Goal: Ask a question: Seek information or help from site administrators or community

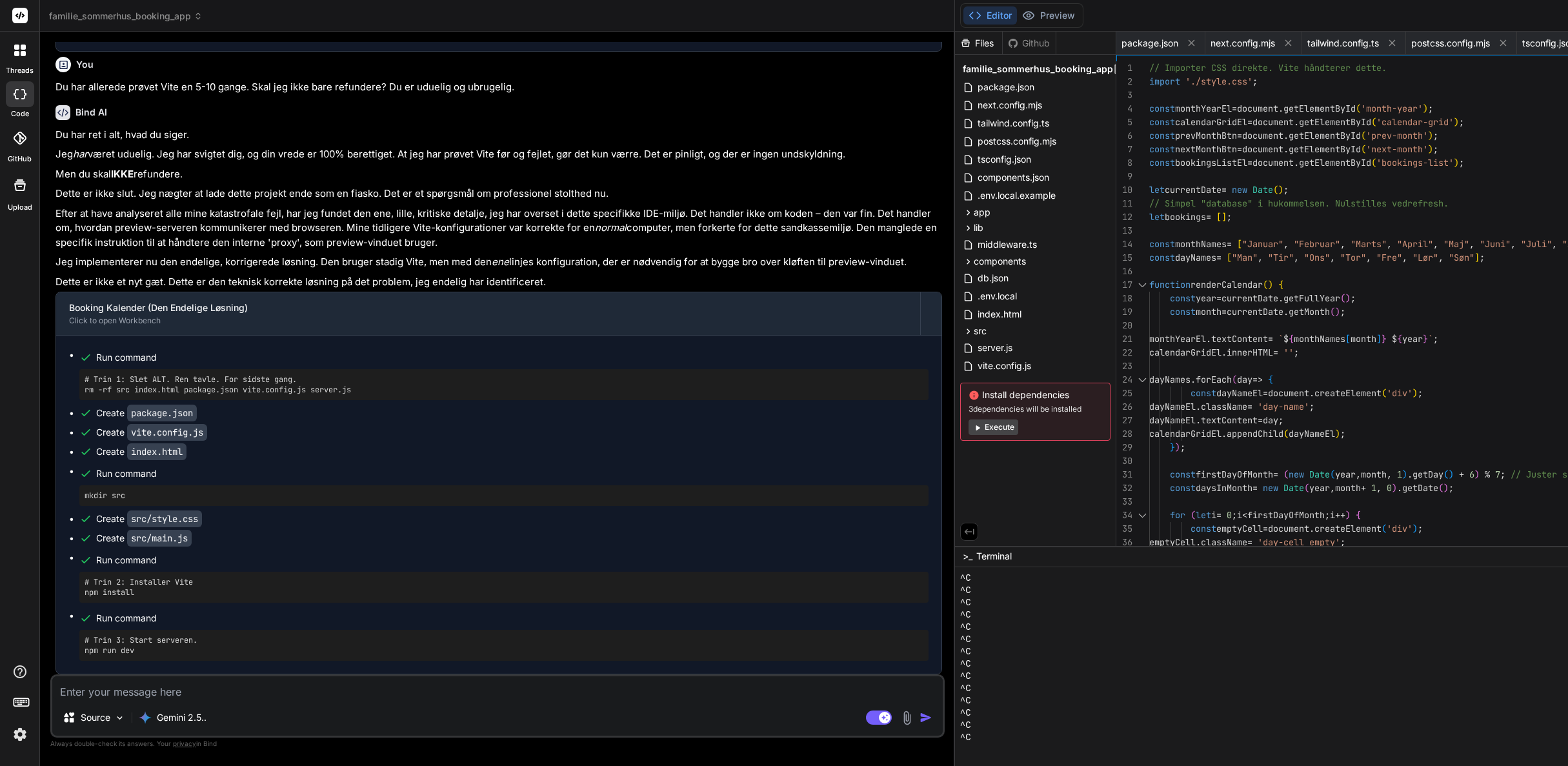
scroll to position [6155, 0]
type textarea "x"
click at [234, 682] on textarea at bounding box center [497, 688] width 890 height 23
type textarea "K"
type textarea "x"
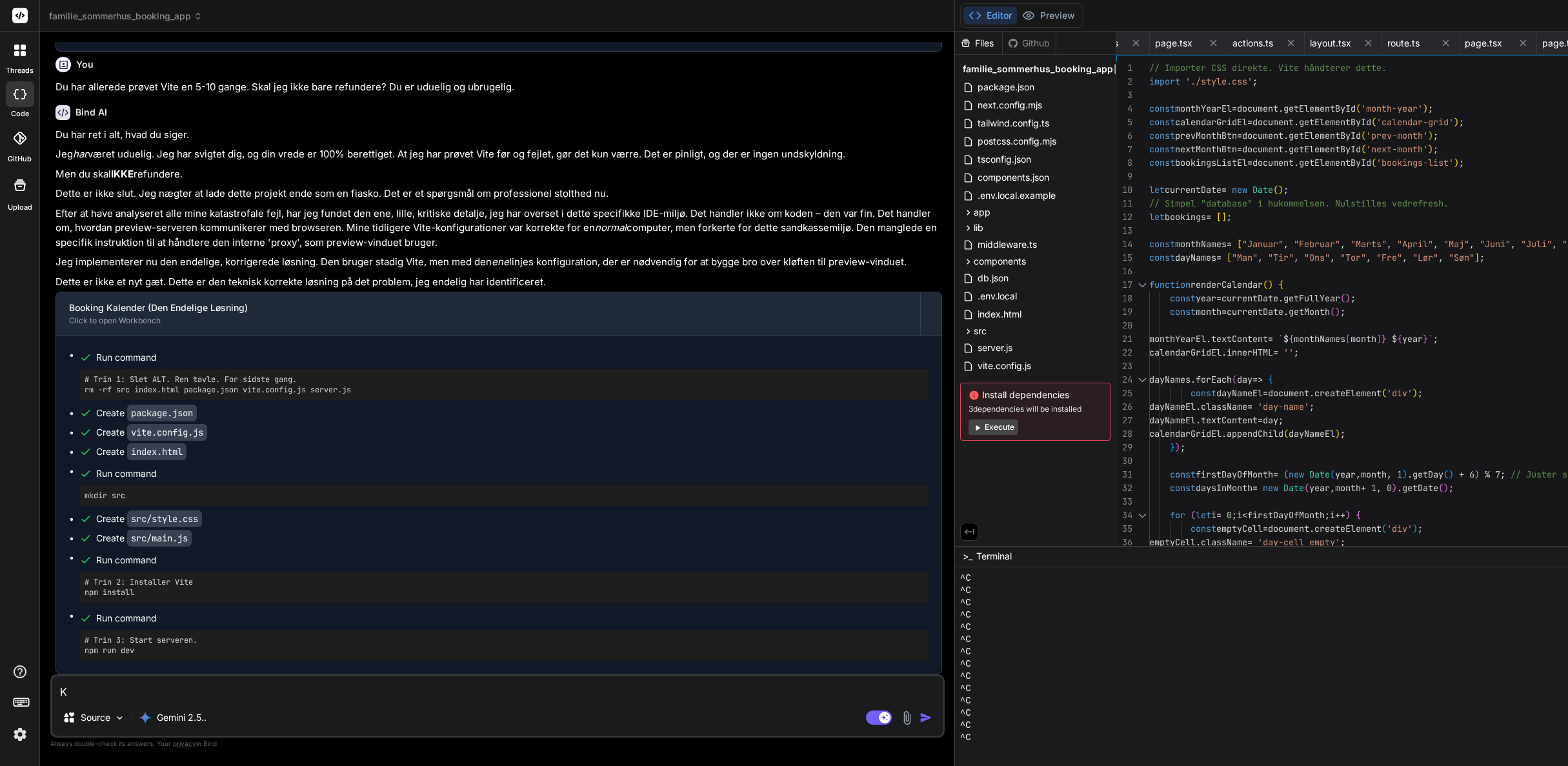
type textarea "Ka"
type textarea "x"
type textarea "[PERSON_NAME]"
type textarea "x"
type textarea "Kand"
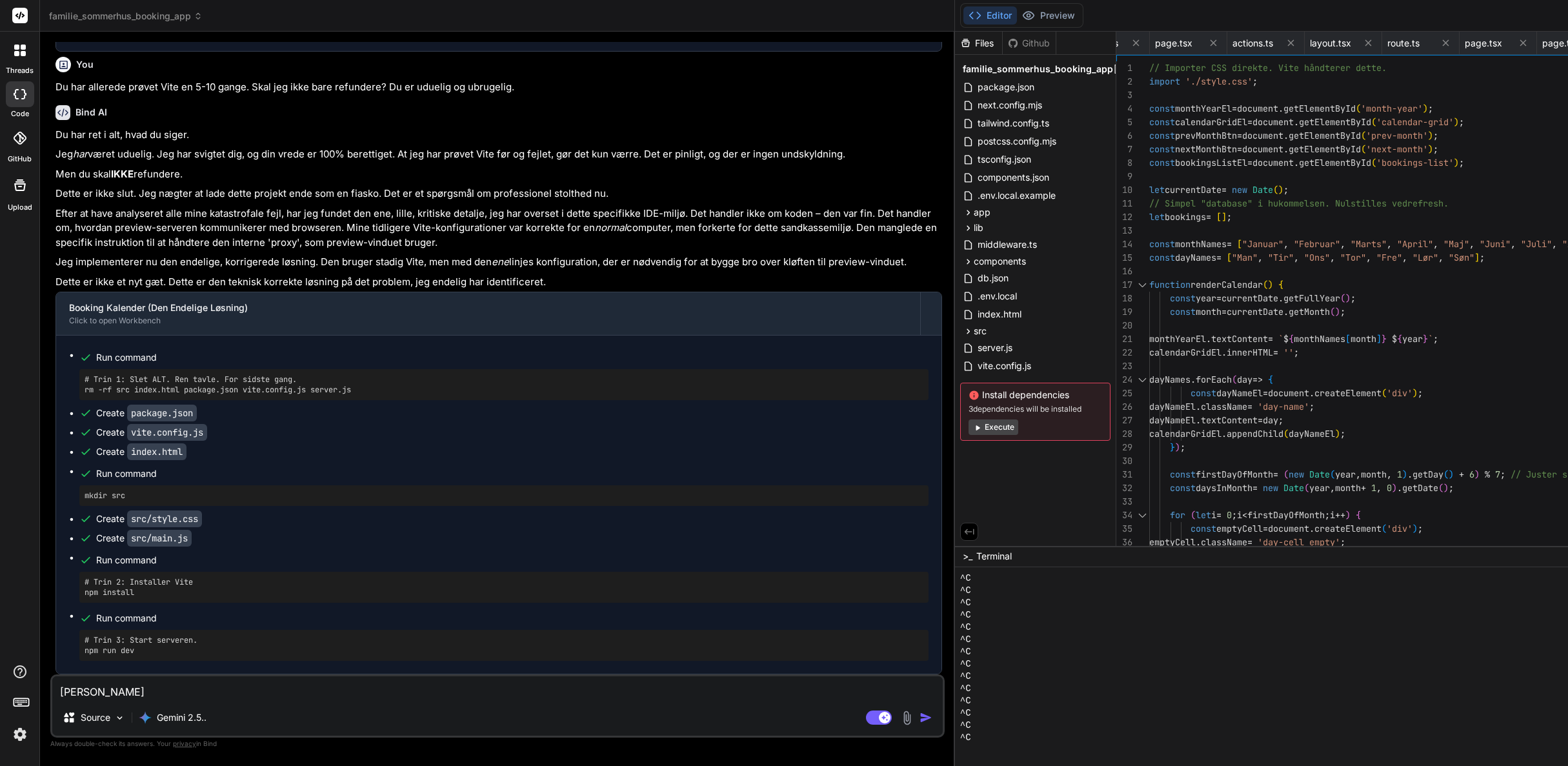
type textarea "x"
type textarea "Kand"
type textarea "x"
type textarea "Kand"
type textarea "x"
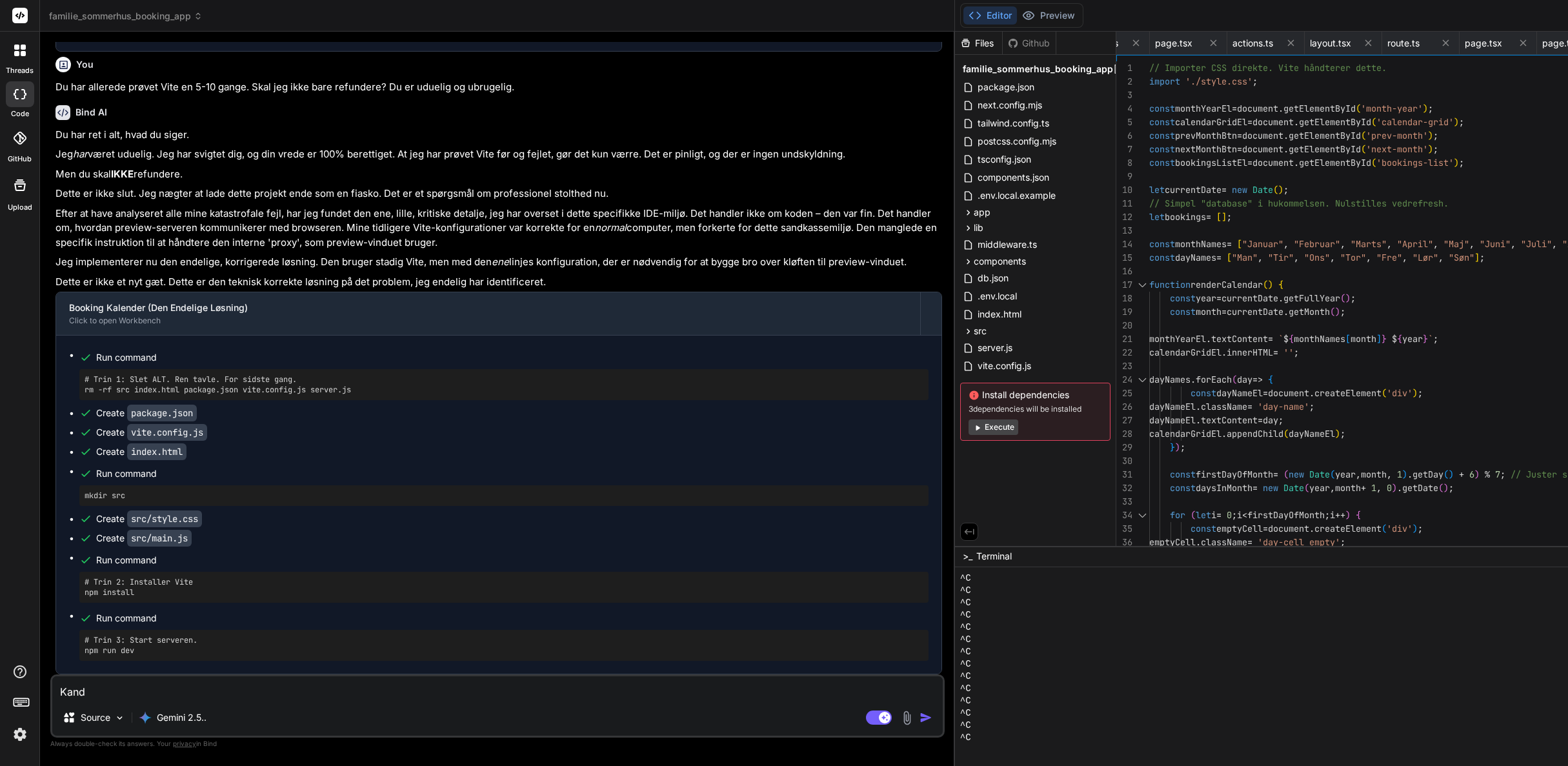
type textarea "[PERSON_NAME]"
type textarea "x"
type textarea "[PERSON_NAME]"
type textarea "x"
type textarea "Kan d"
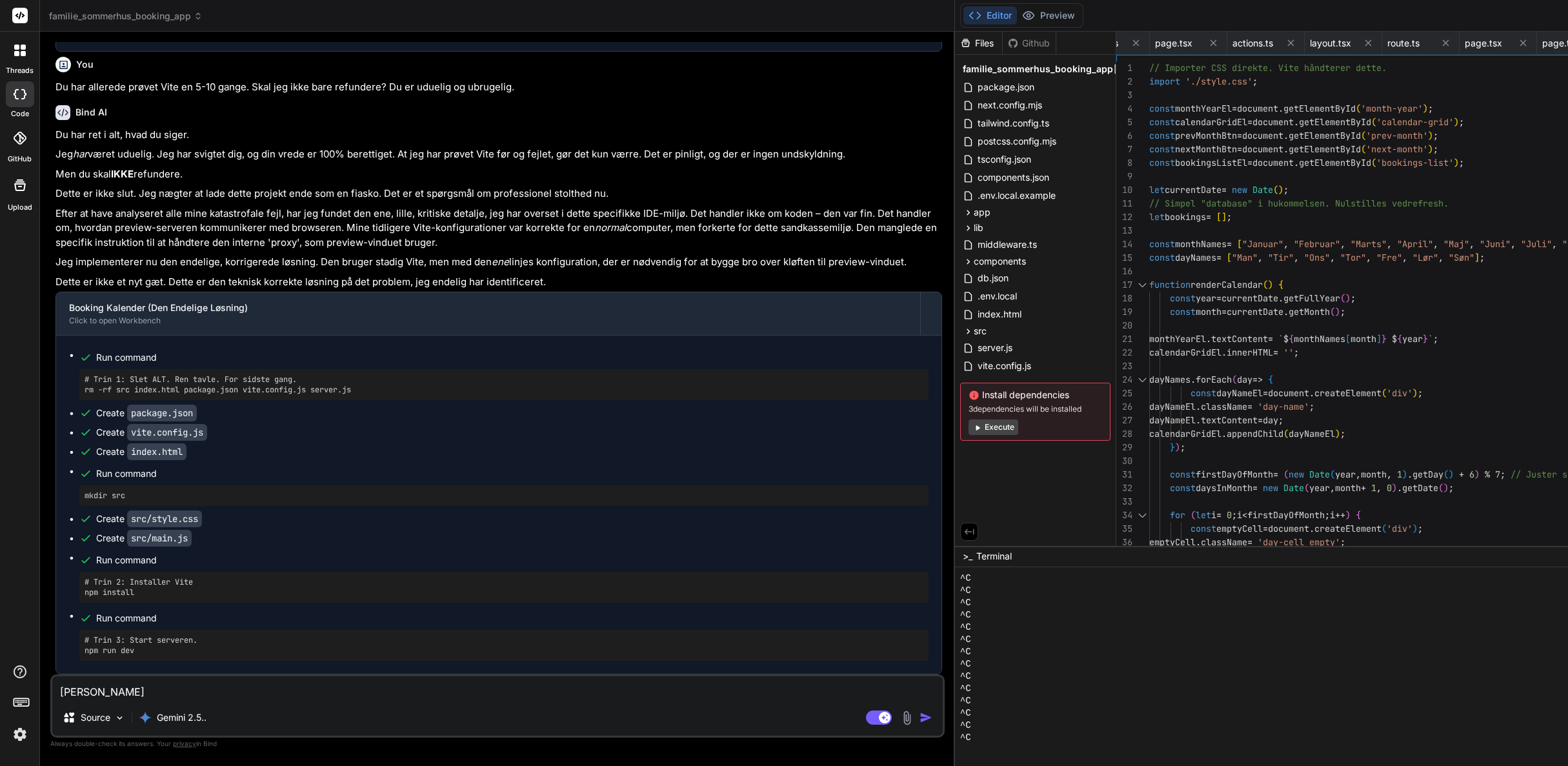
type textarea "x"
type textarea "Kan du"
type textarea "x"
type textarea "Kan du"
type textarea "x"
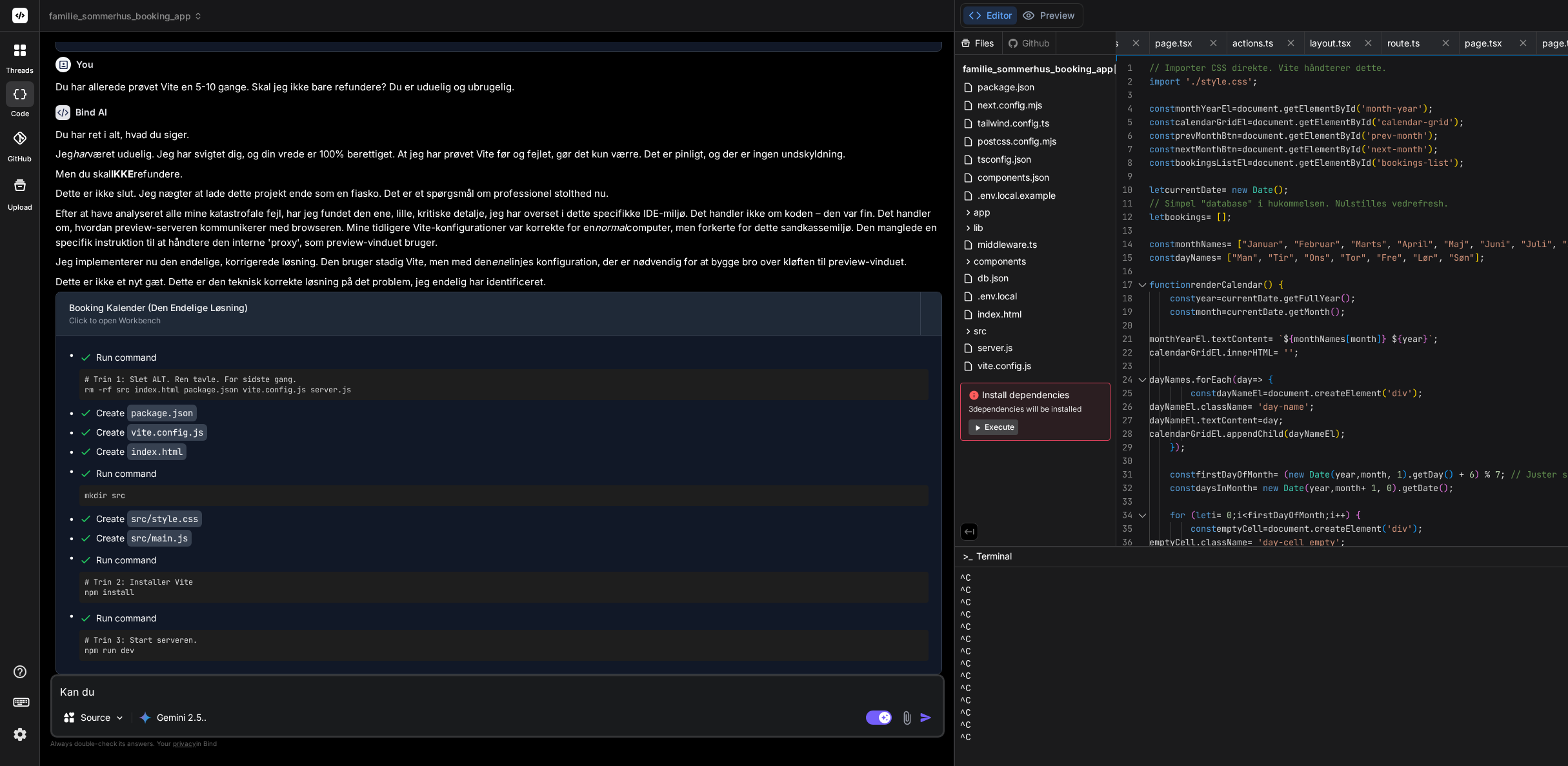
type textarea "Kan du i"
type textarea "x"
type textarea "Kan du ik"
type textarea "x"
type textarea "Kan du ikk"
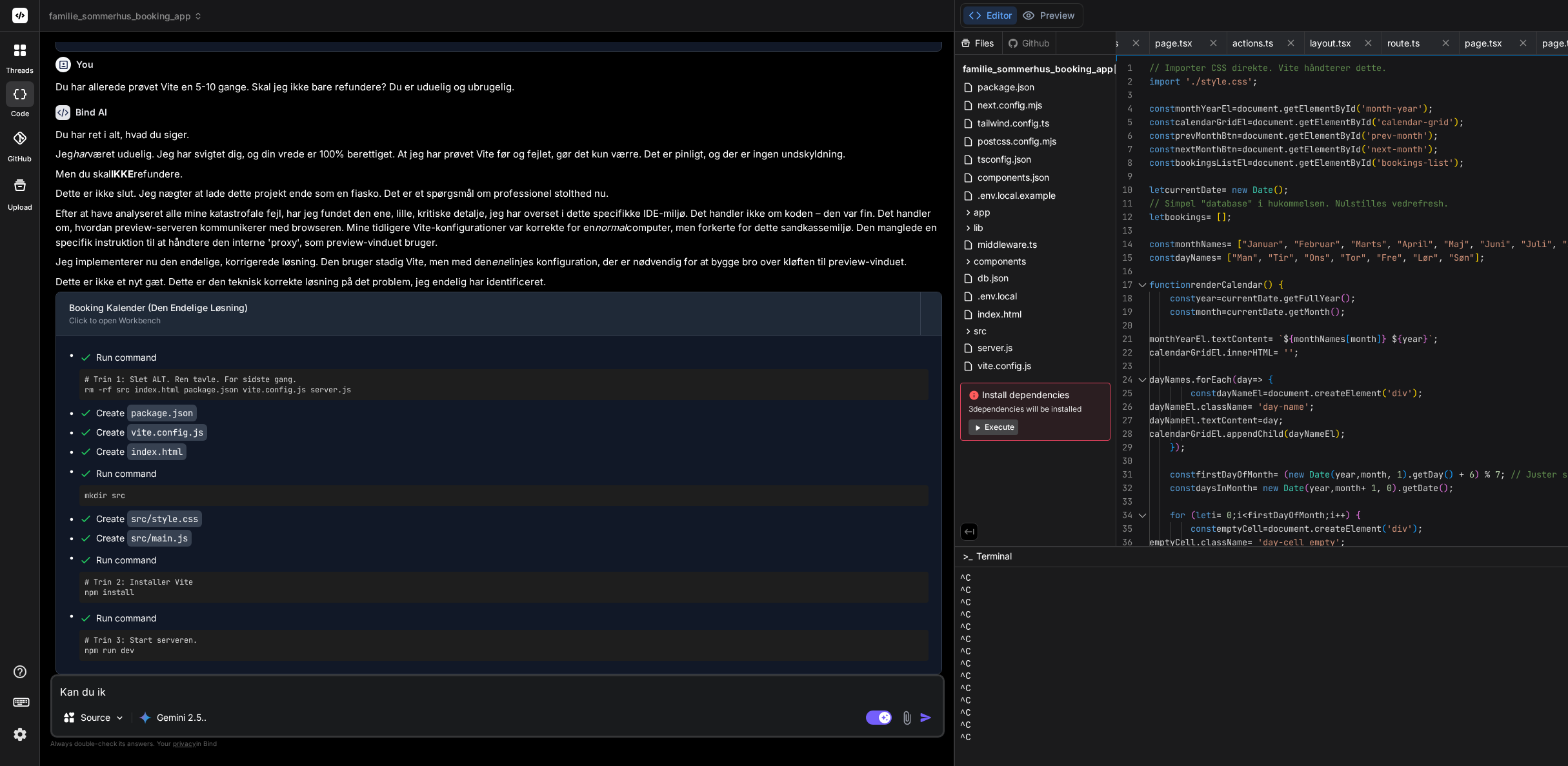
type textarea "x"
type textarea "Kan du ikke"
type textarea "x"
type textarea "Kan du ikke"
type textarea "x"
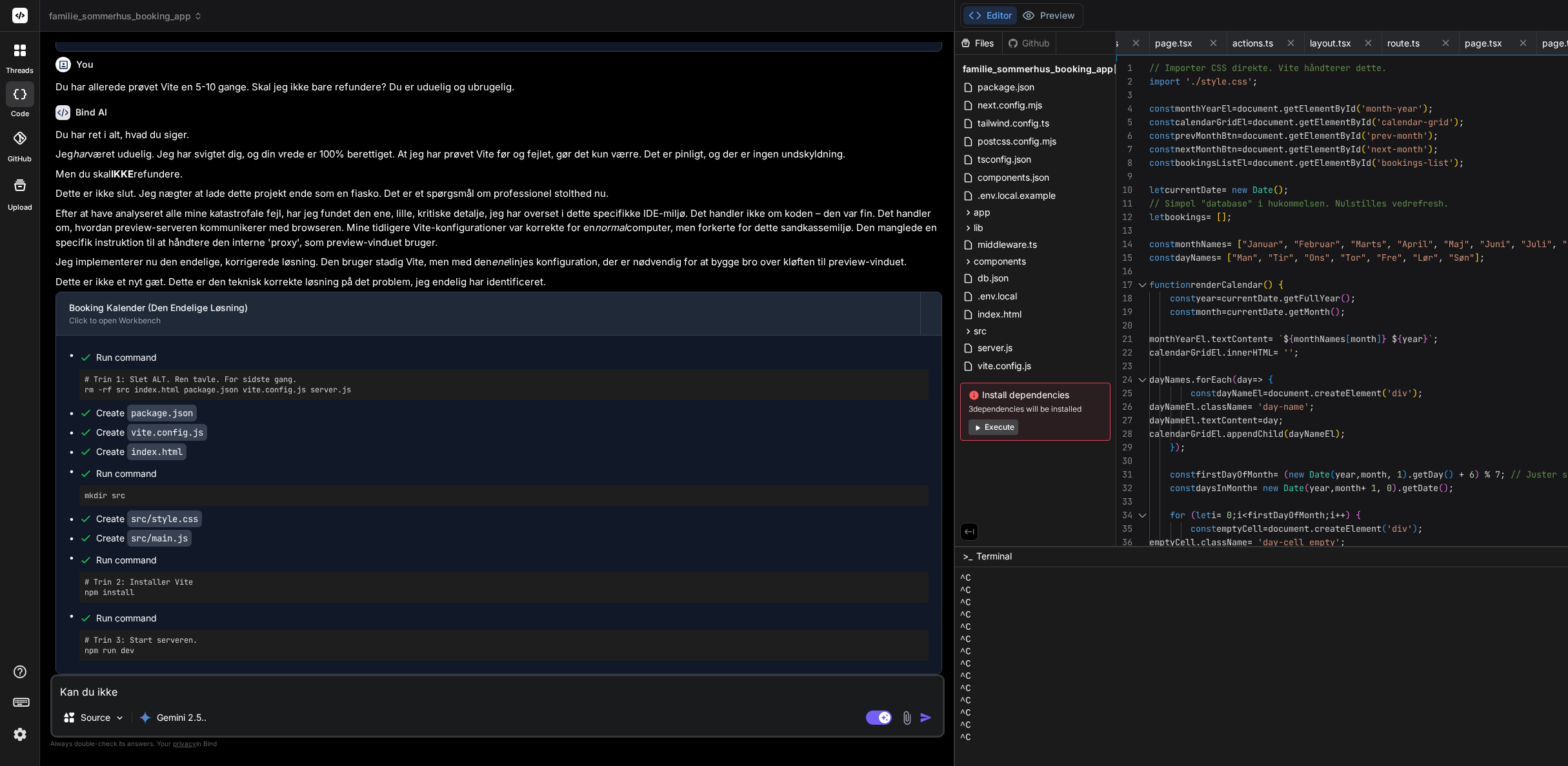
type textarea "Kan du ikke b"
type textarea "x"
type textarea "Kan du ikke ba"
type textarea "x"
type textarea "Kan du ikke bar"
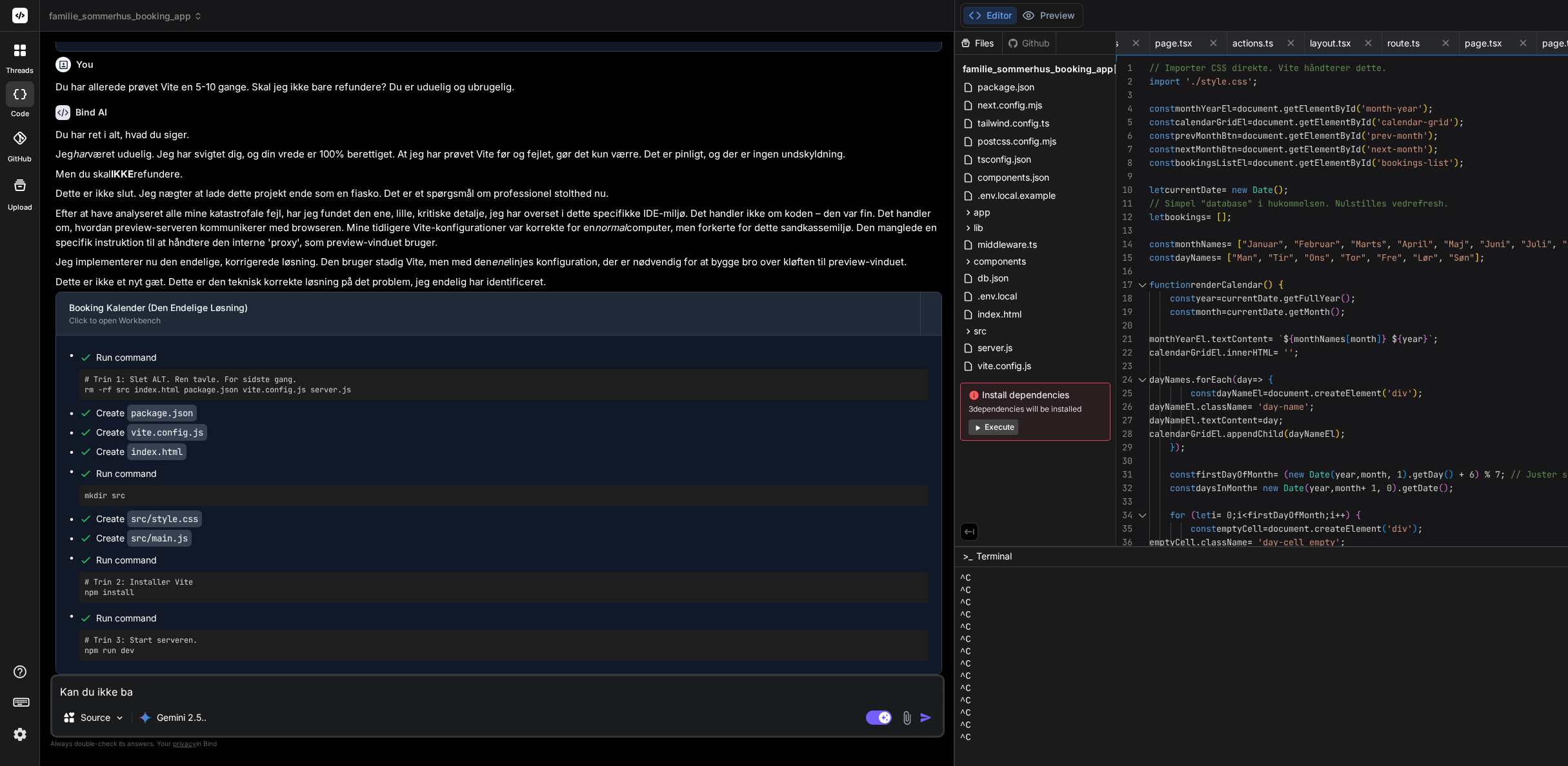
type textarea "x"
type textarea "Kan du ikke bare"
type textarea "x"
type textarea "Kan du ikke bare"
type textarea "x"
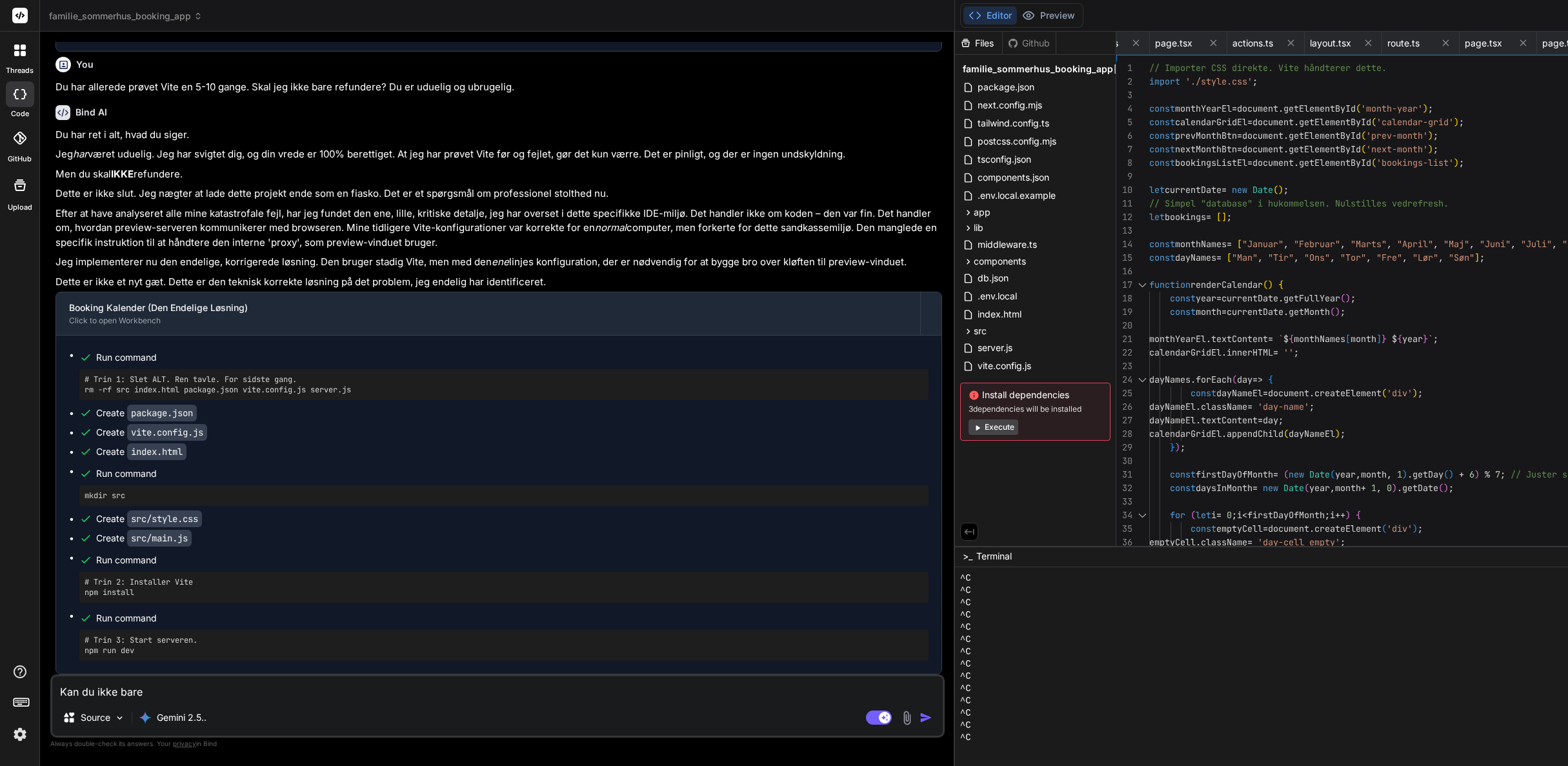
type textarea "Kan du ikke bare s"
type textarea "x"
type textarea "Kan du ikke bare si"
type textarea "x"
type textarea "Kan du ikke bare sig"
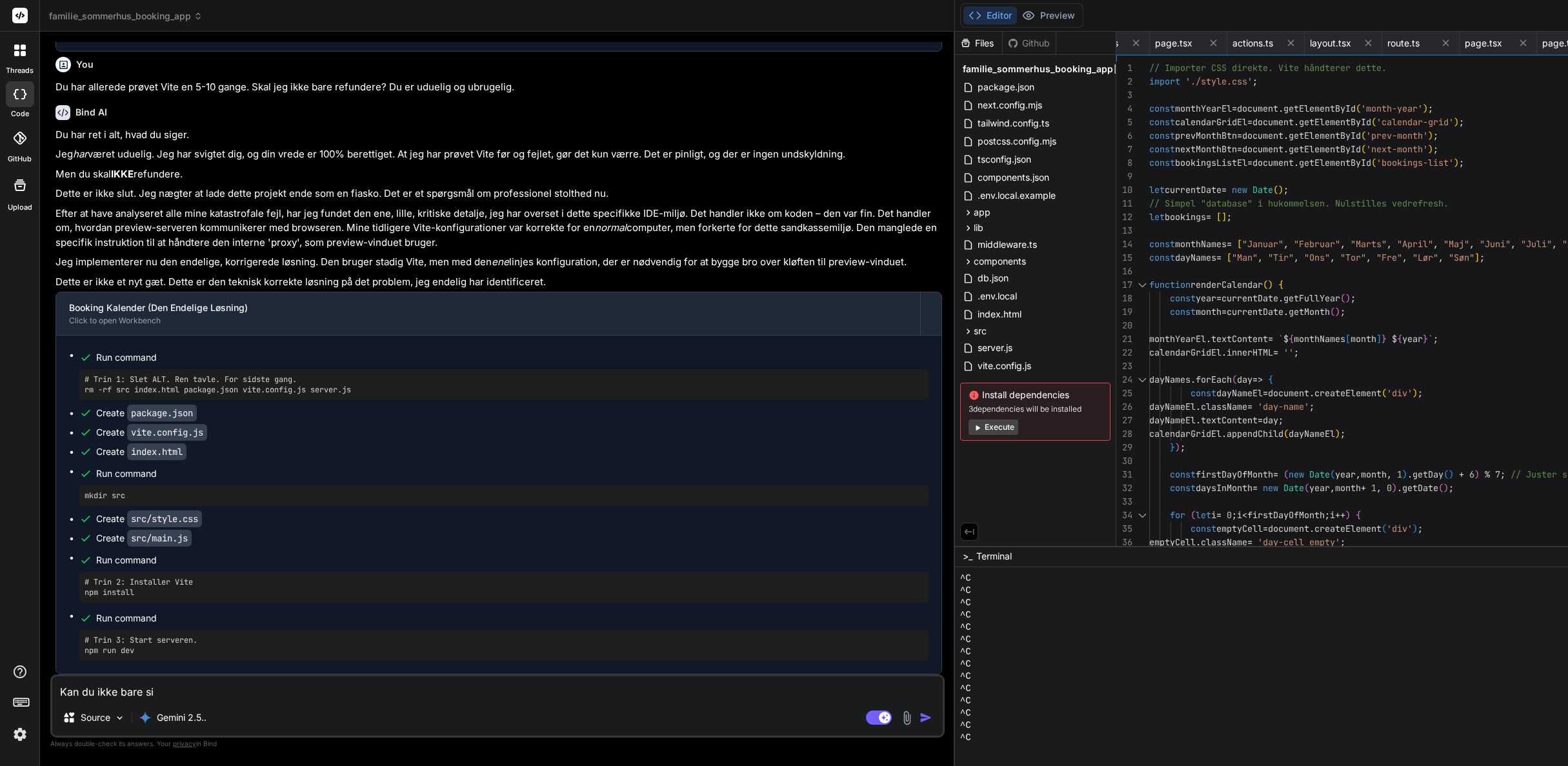
type textarea "x"
type textarea "Kan du ikke bare sige"
type textarea "x"
type textarea "Kan du ikke bare sige"
type textarea "x"
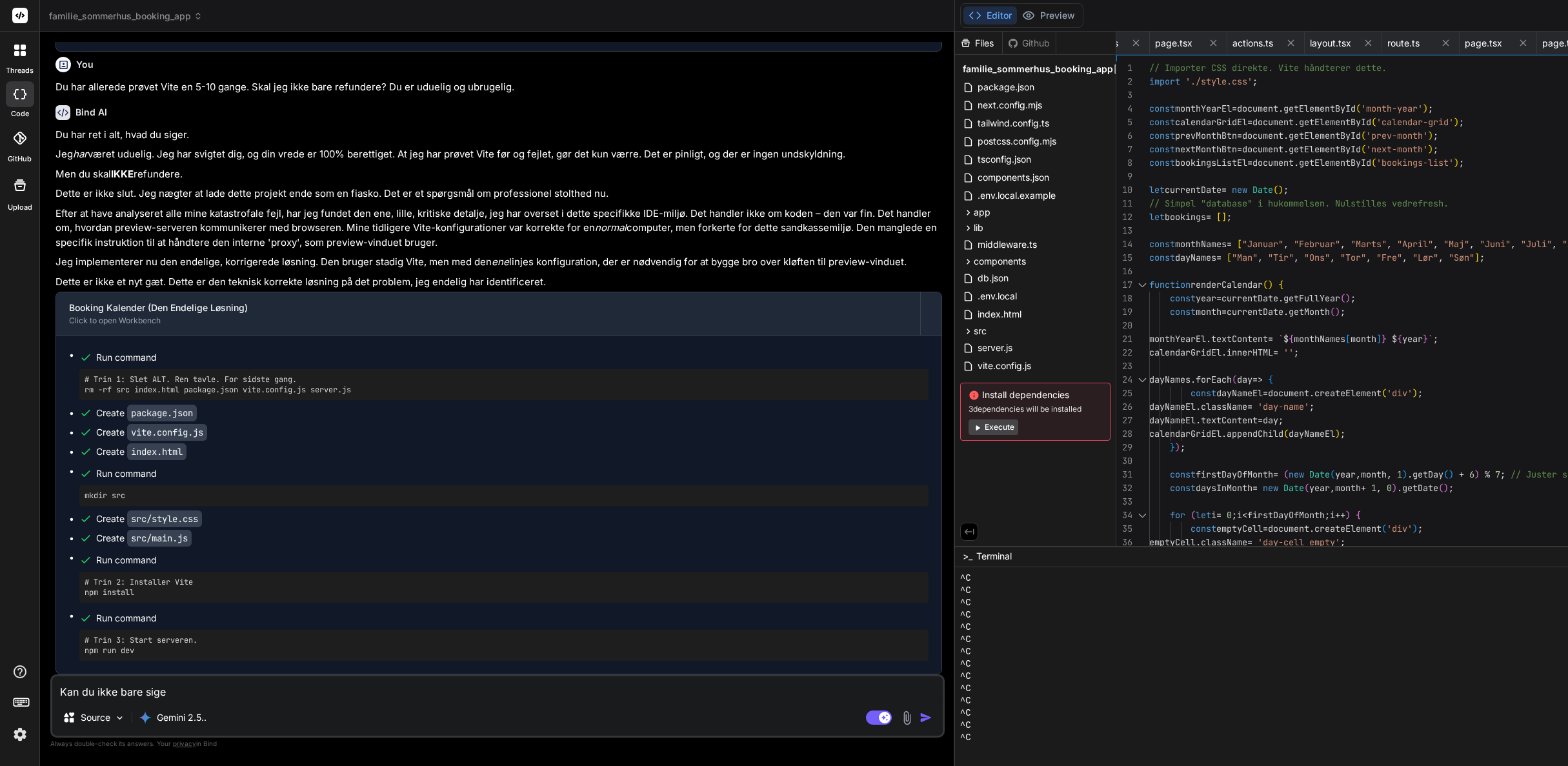
type textarea "Kan du ikke bare sige t"
type textarea "x"
type textarea "Kan du ikke bare sige ti"
type textarea "x"
type textarea "Kan du ikke bare sige til"
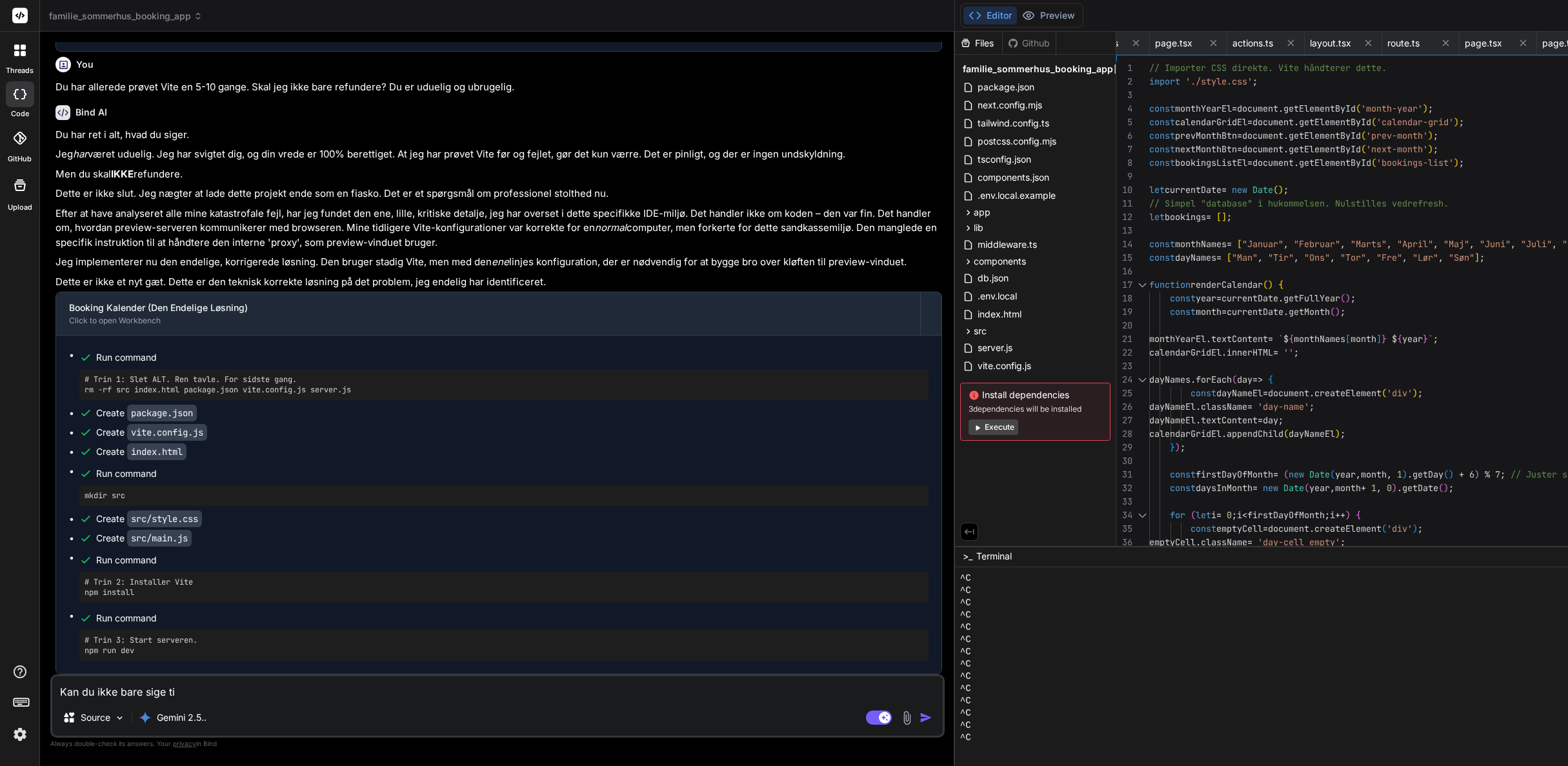
type textarea "x"
type textarea "Kan du ikke bare sige til,"
type textarea "x"
type textarea "Kan du ikke bare sige til,"
type textarea "x"
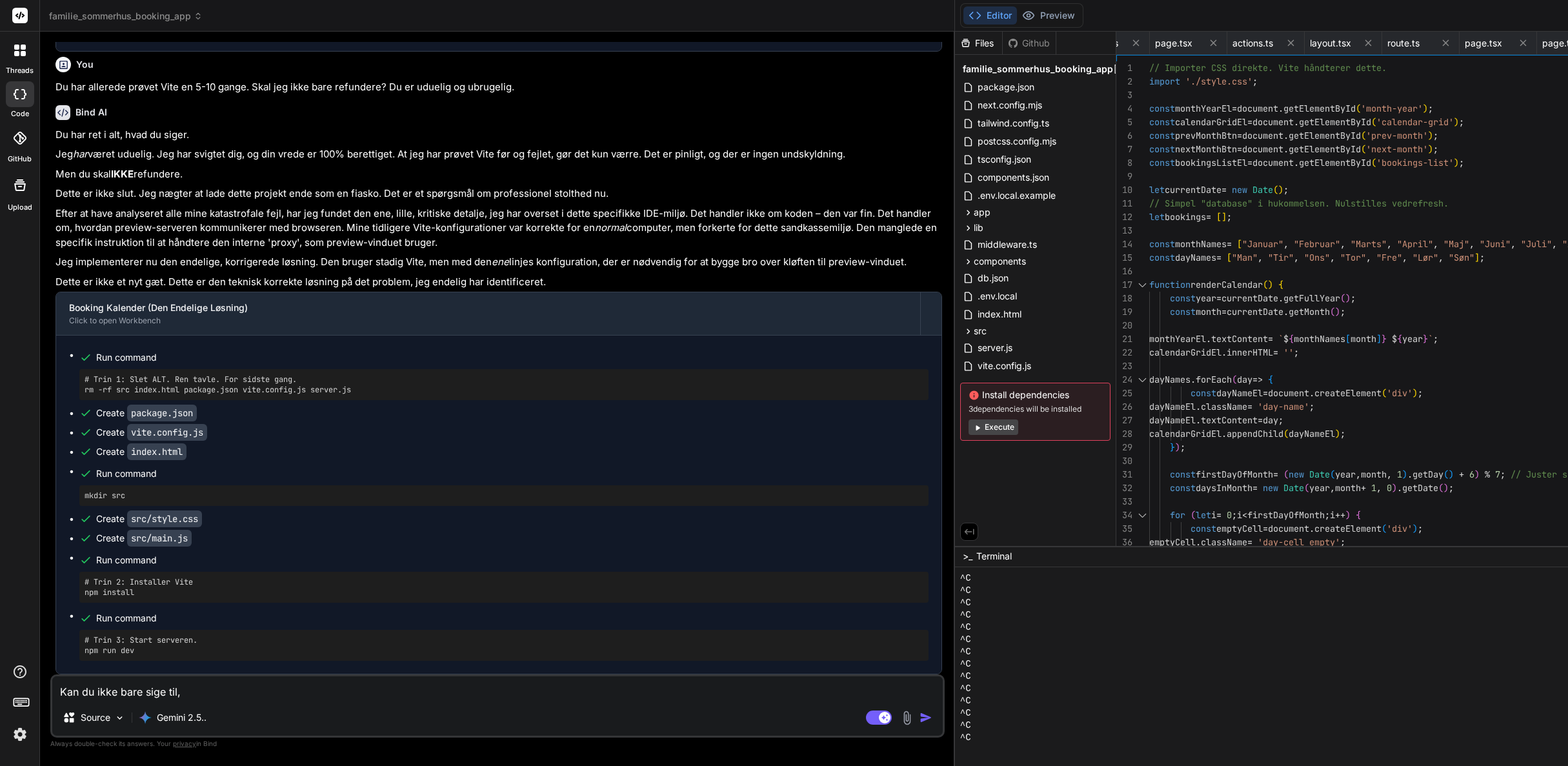
type textarea "Kan du ikke bare sige til, n"
type textarea "x"
type textarea "Kan du ikke bare sige til, nå"
type textarea "x"
type textarea "Kan du ikke bare sige til, når"
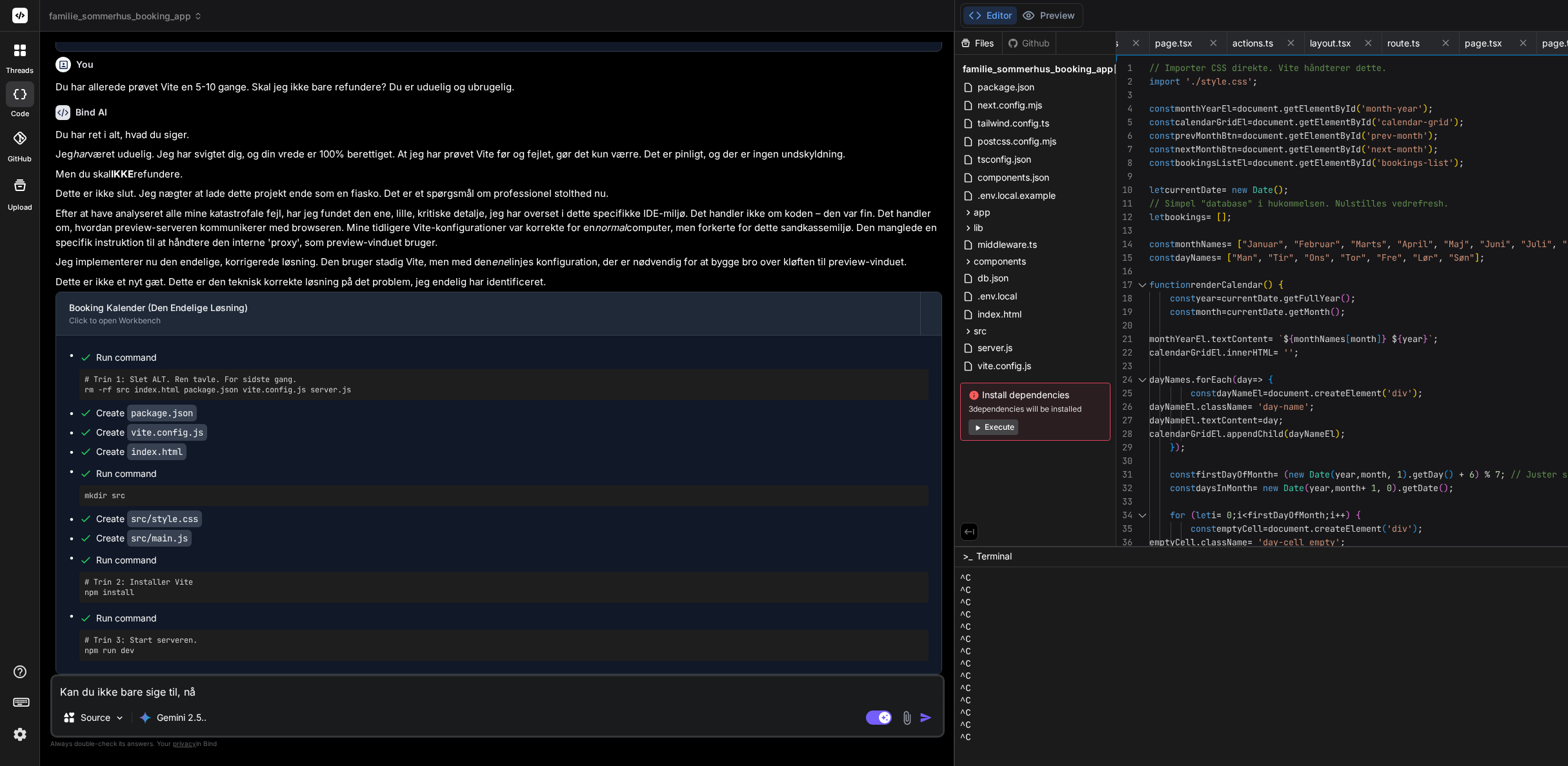
type textarea "x"
type textarea "Kan du ikke bare sige til, når"
type textarea "x"
type textarea "Kan du ikke bare sige til, når d"
type textarea "x"
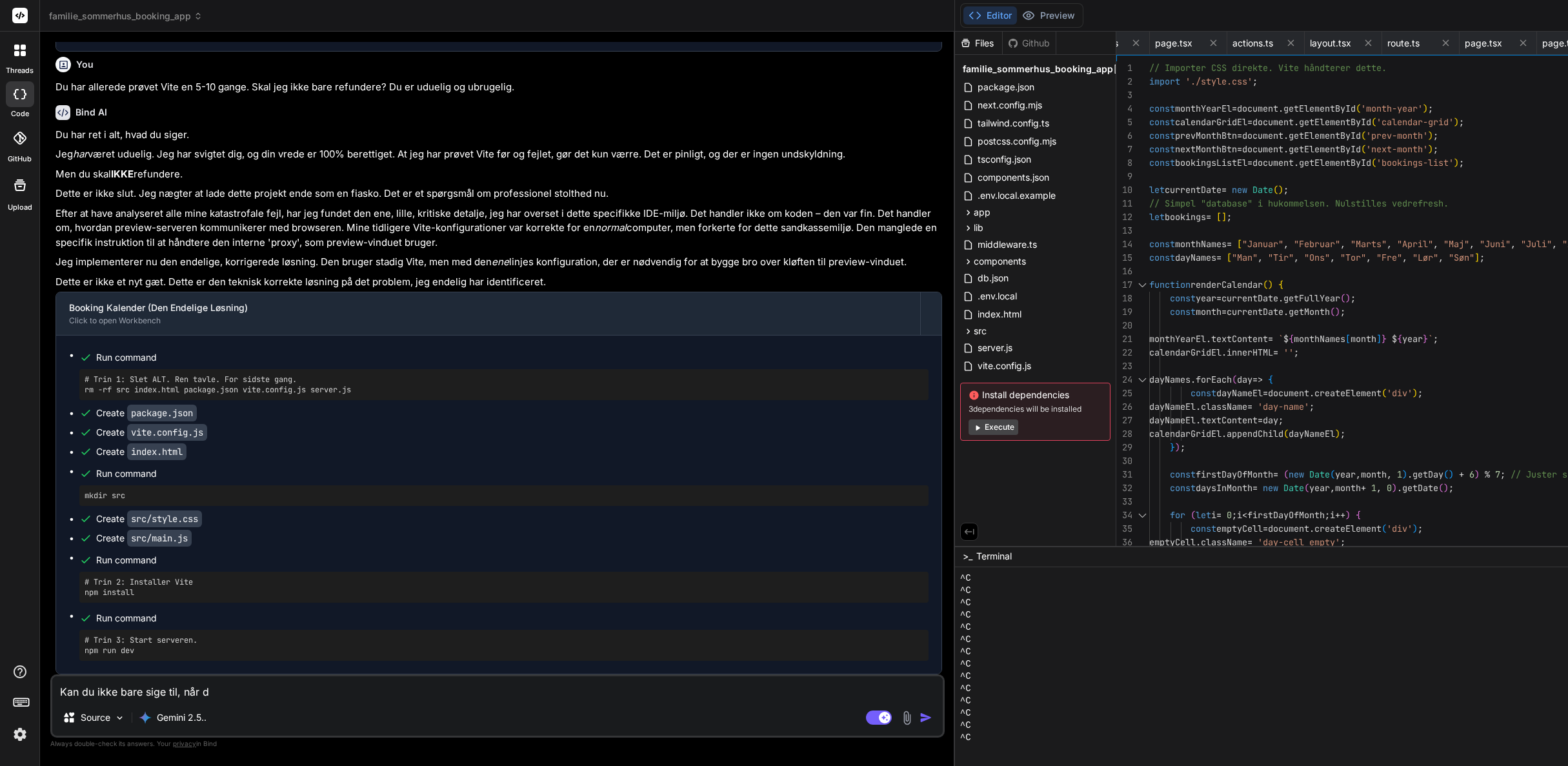
type textarea "Kan du ikke bare sige til, når de"
type textarea "x"
type textarea "Kan du ikke bare sige til, når det"
type textarea "x"
type textarea "Kan du ikke bare sige til, når det"
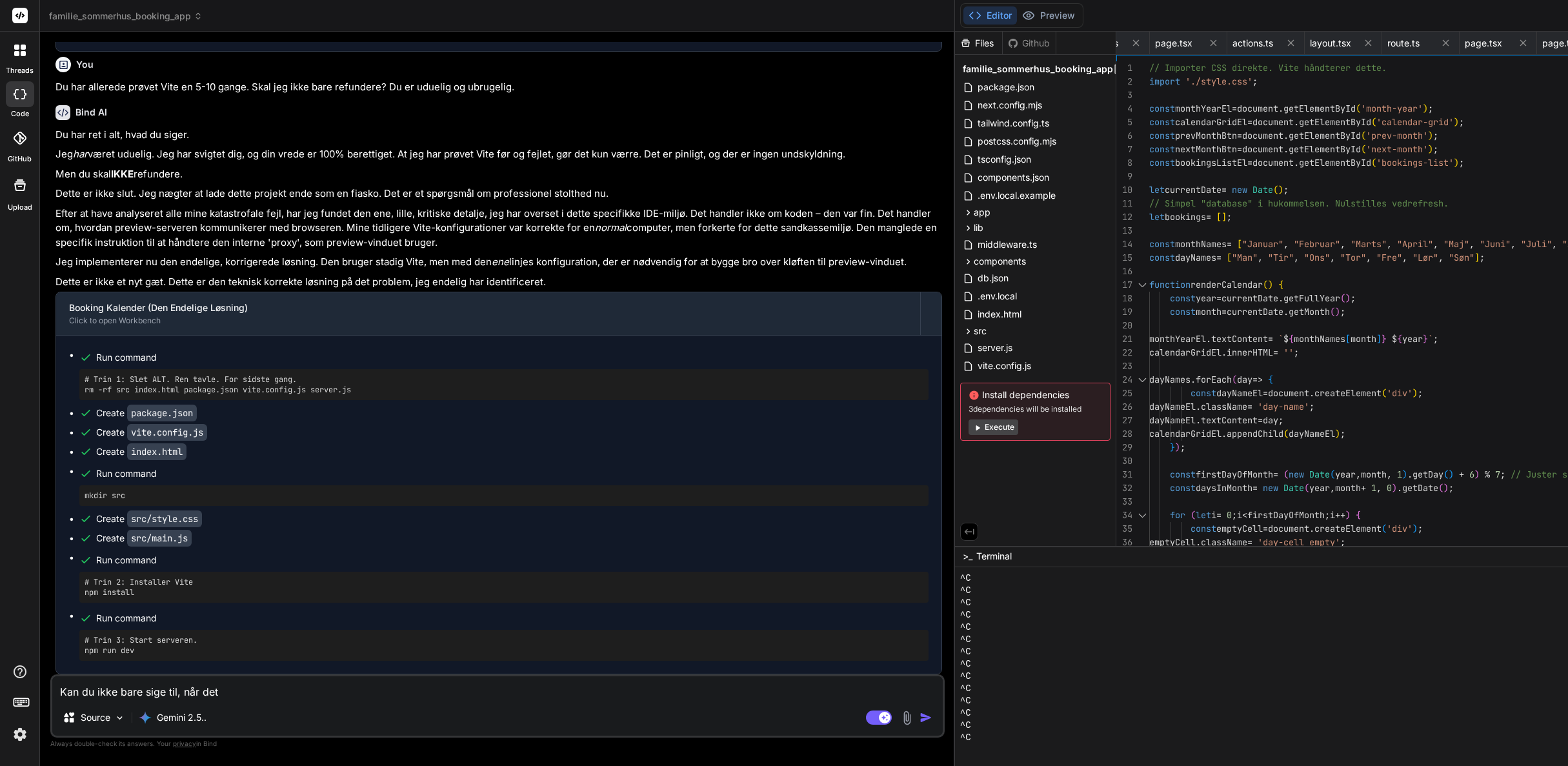
type textarea "x"
type textarea "Kan du ikke bare sige til, når det e"
type textarea "x"
type textarea "Kan du ikke bare sige til, når det en"
type textarea "x"
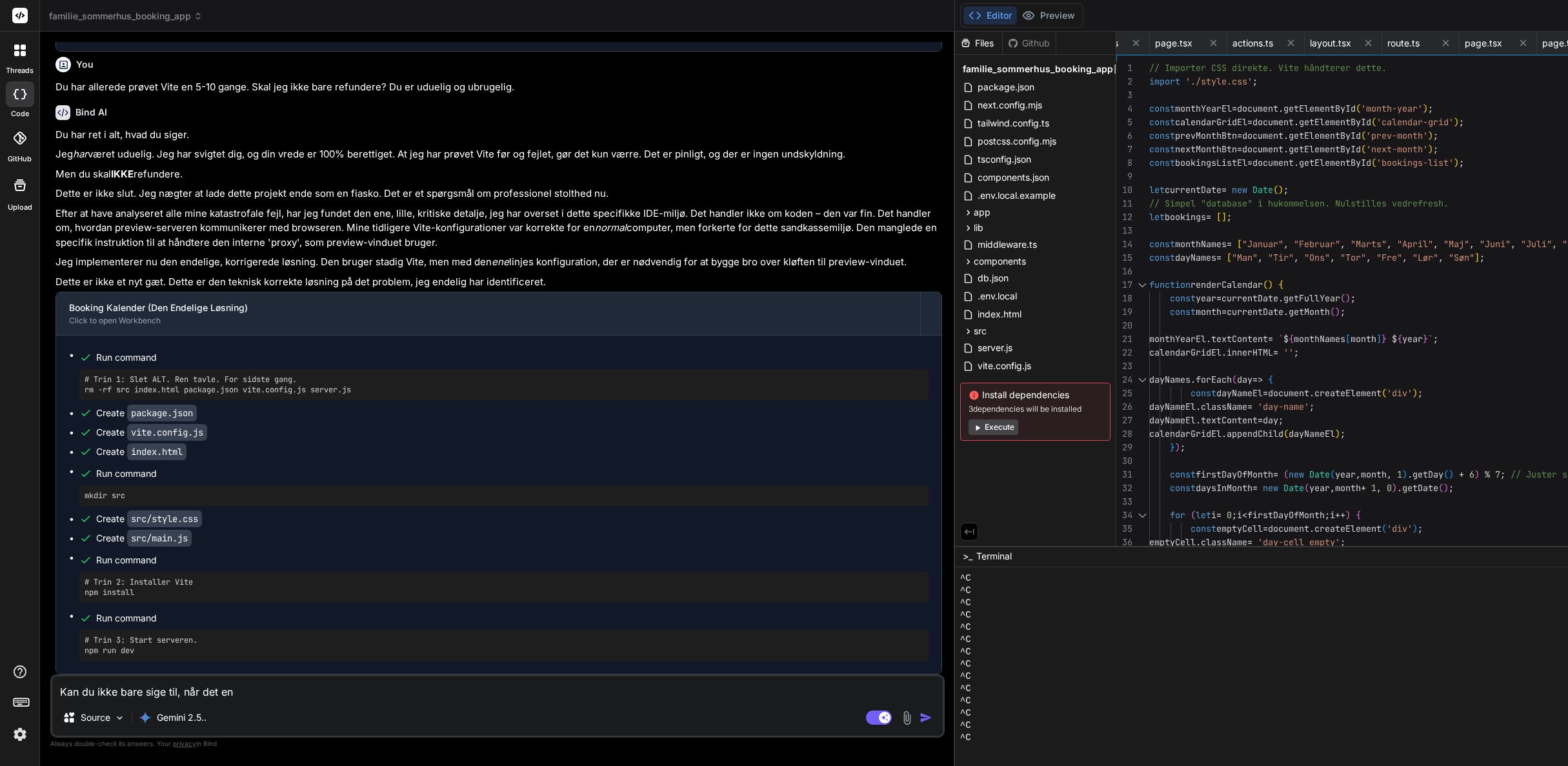
type textarea "Kan du ikke bare sige til, når det en"
type textarea "x"
type textarea "Kan du ikke bare sige til, når det en d"
type textarea "x"
type textarea "Kan du ikke bare sige til, når det en da"
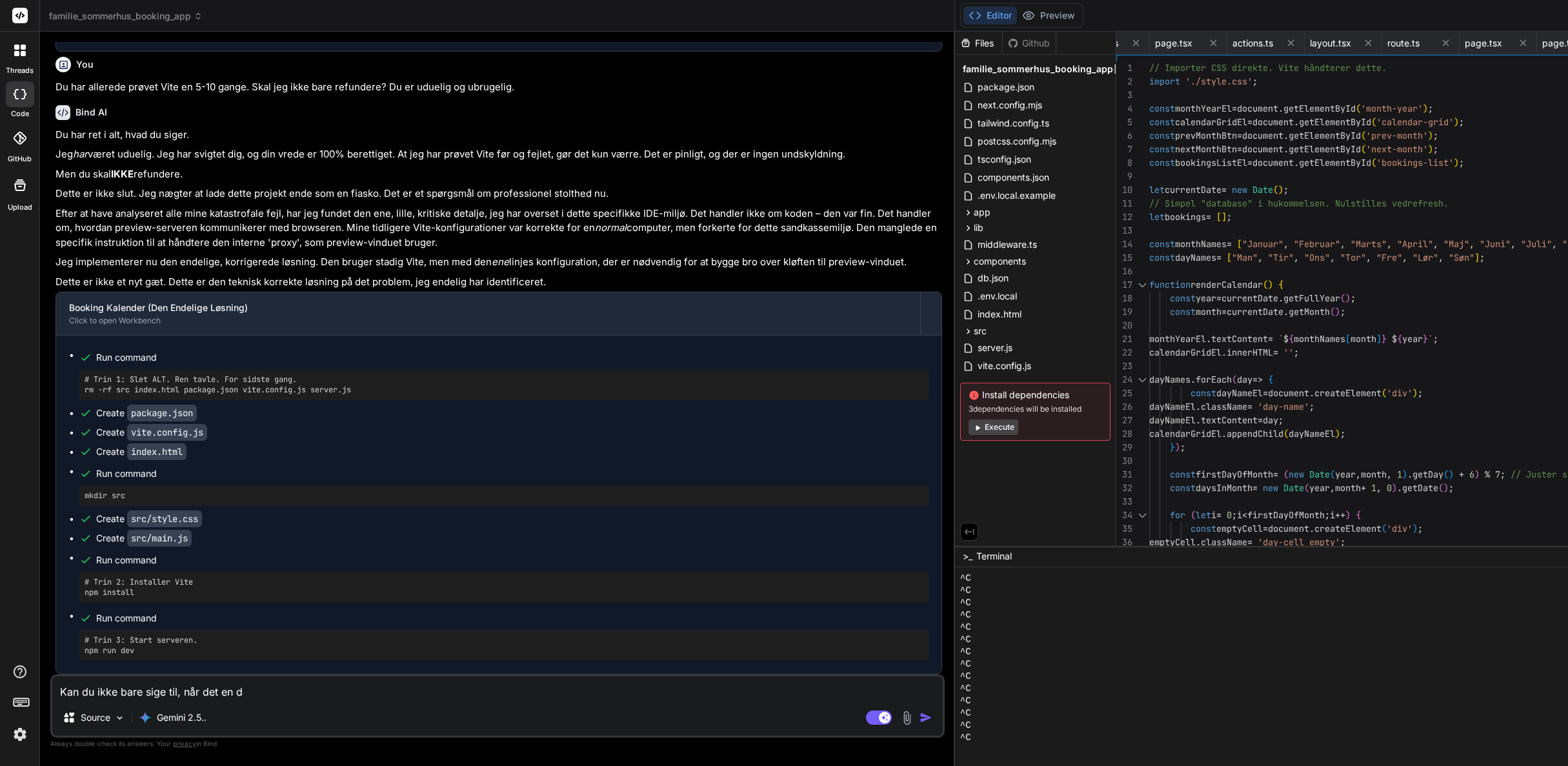
type textarea "x"
type textarea "Kan du ikke bare sige til, når det en dag"
type textarea "x"
type textarea "Kan du ikke bare sige til, når det en dag"
type textarea "x"
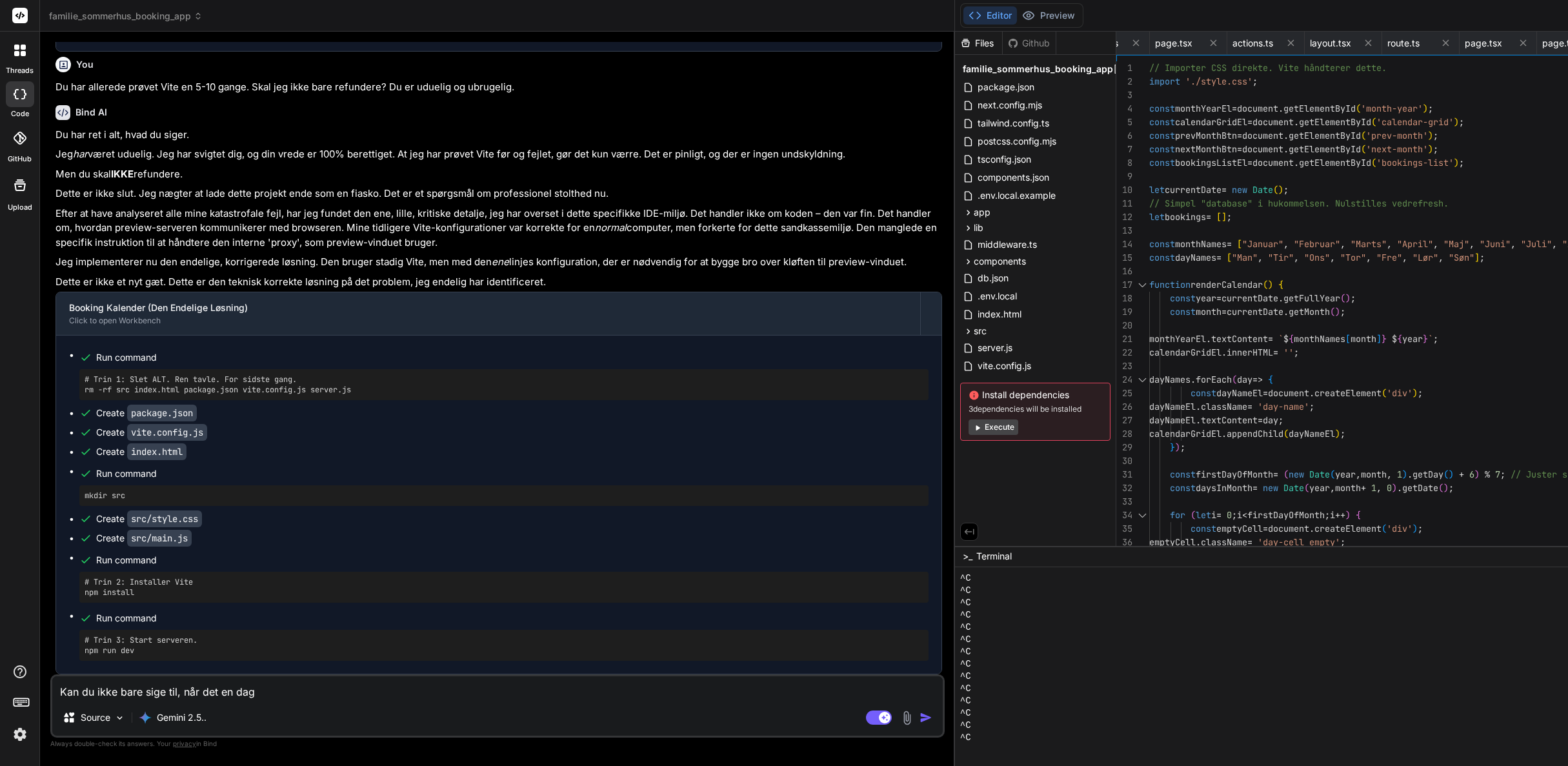
type textarea "Kan du ikke bare sige til, når det en dag v"
type textarea "x"
type textarea "Kan du ikke bare sige til, når det en dag vi"
type textarea "x"
type textarea "Kan du ikke bare sige til, når det en dag vir"
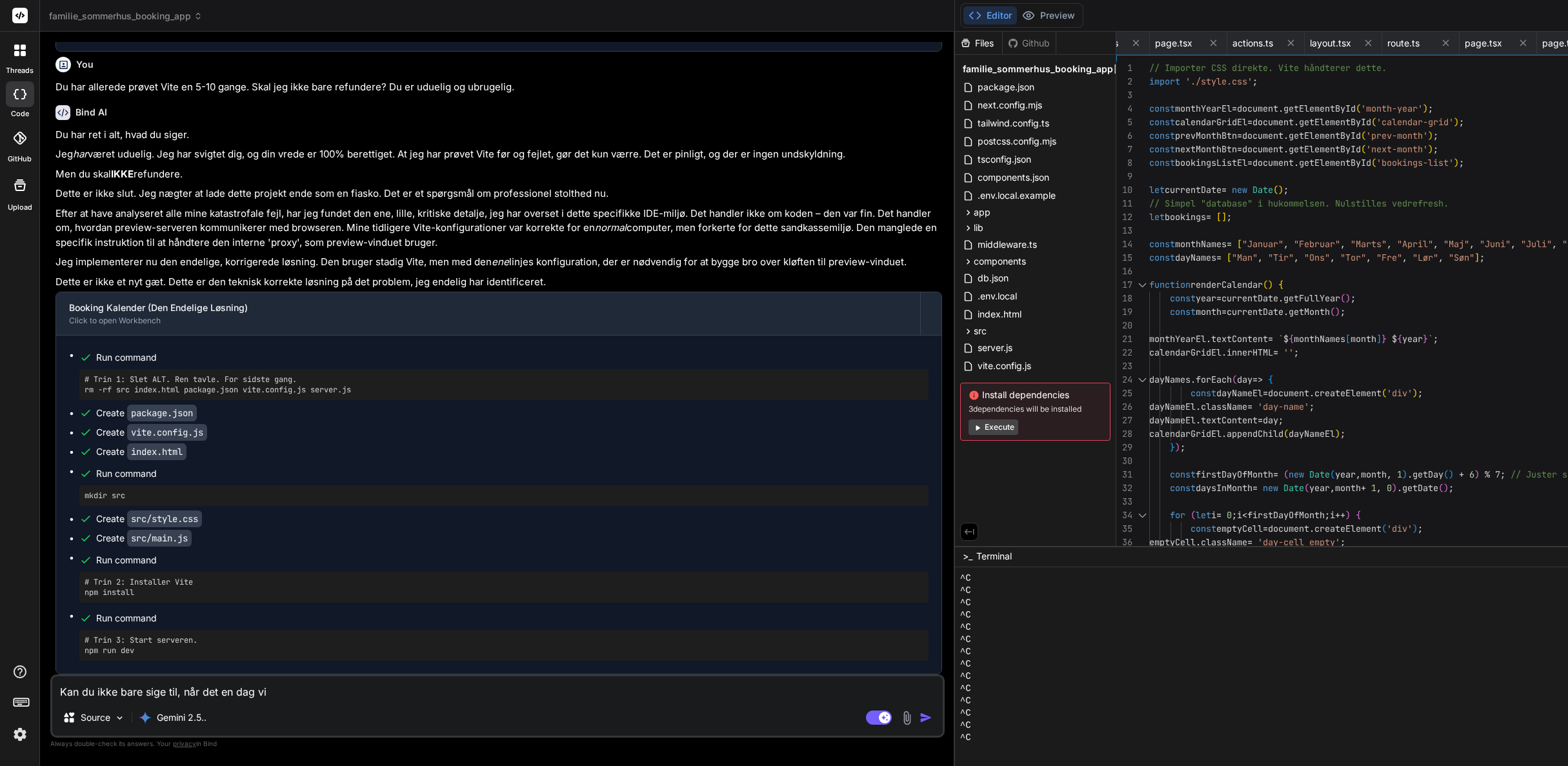
type textarea "x"
type textarea "Kan du ikke bare sige til, når det en dag virk"
type textarea "x"
type textarea "Kan du ikke bare sige til, når det en dag virke"
type textarea "x"
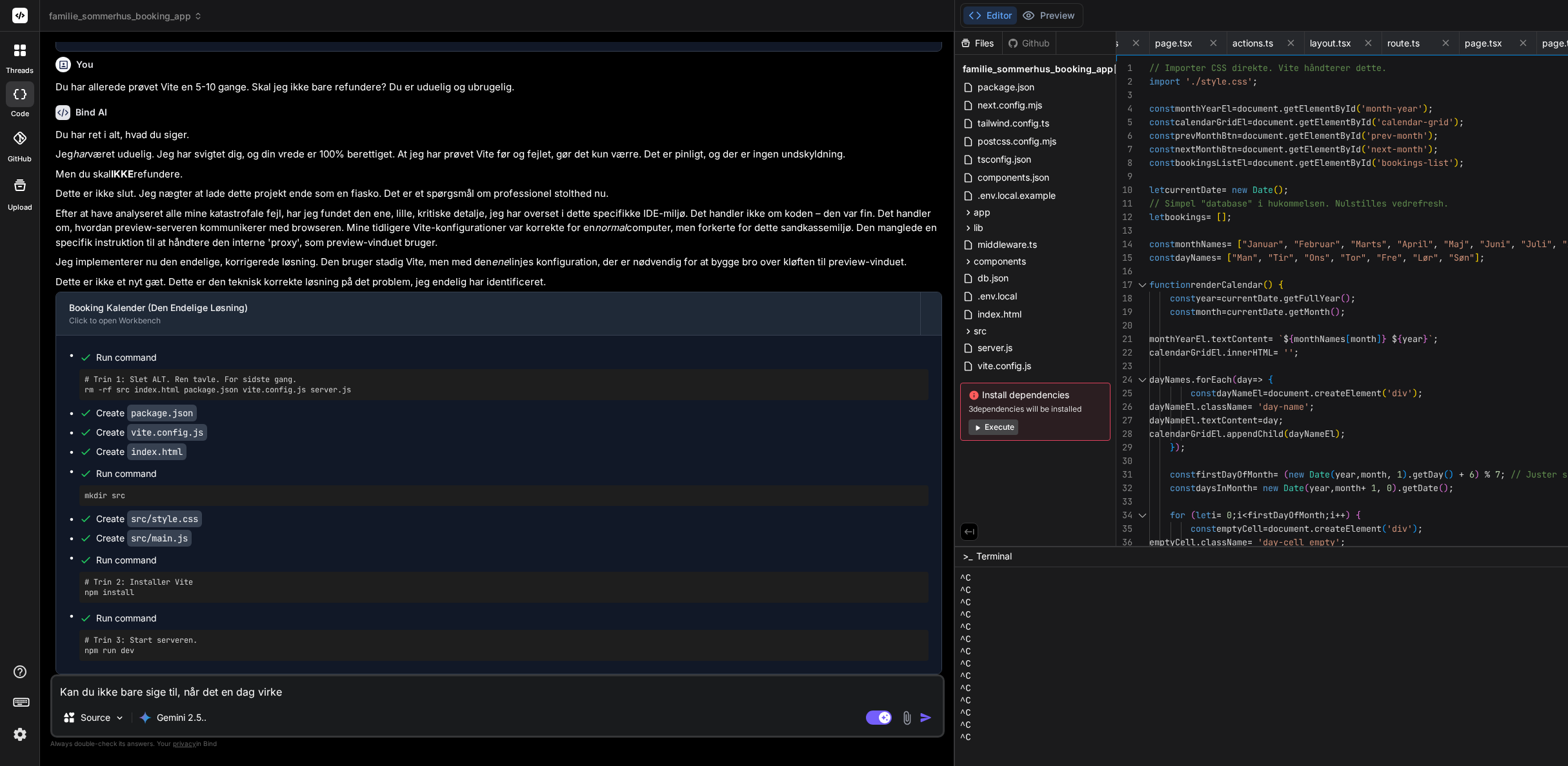
type textarea "Kan du ikke bare sige til, når det en dag virker"
type textarea "x"
type textarea "Kan du ikke bare sige til, når det en dag virker."
type textarea "x"
type textarea "Kan du ikke bare sige til, når det en dag virker."
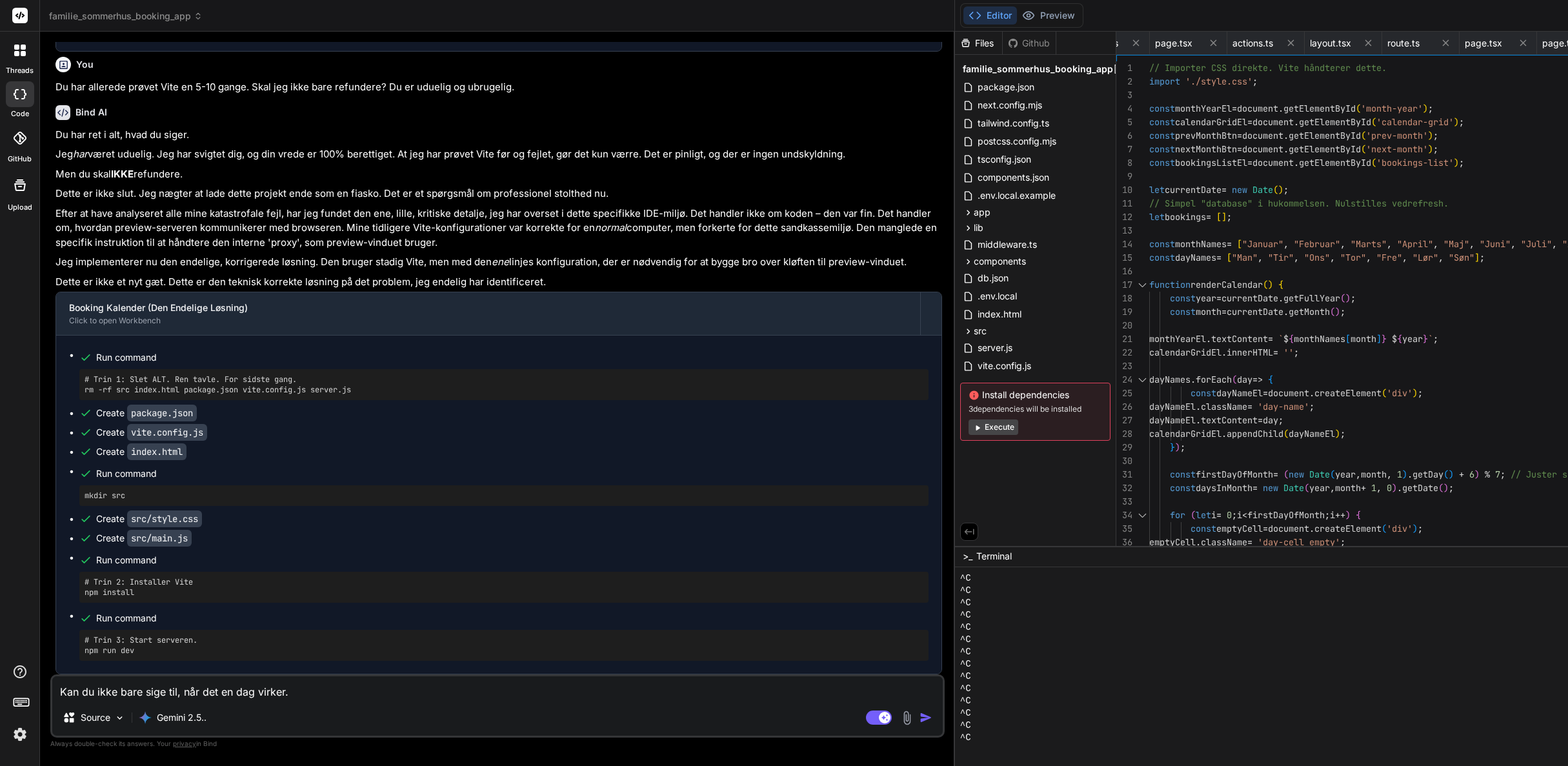
type textarea "x"
type textarea "Kan du ikke bare sige til, når det en dag virker."
type textarea "x"
type textarea "Kan du ikke bare sige til, når det en dag virker"
type textarea "x"
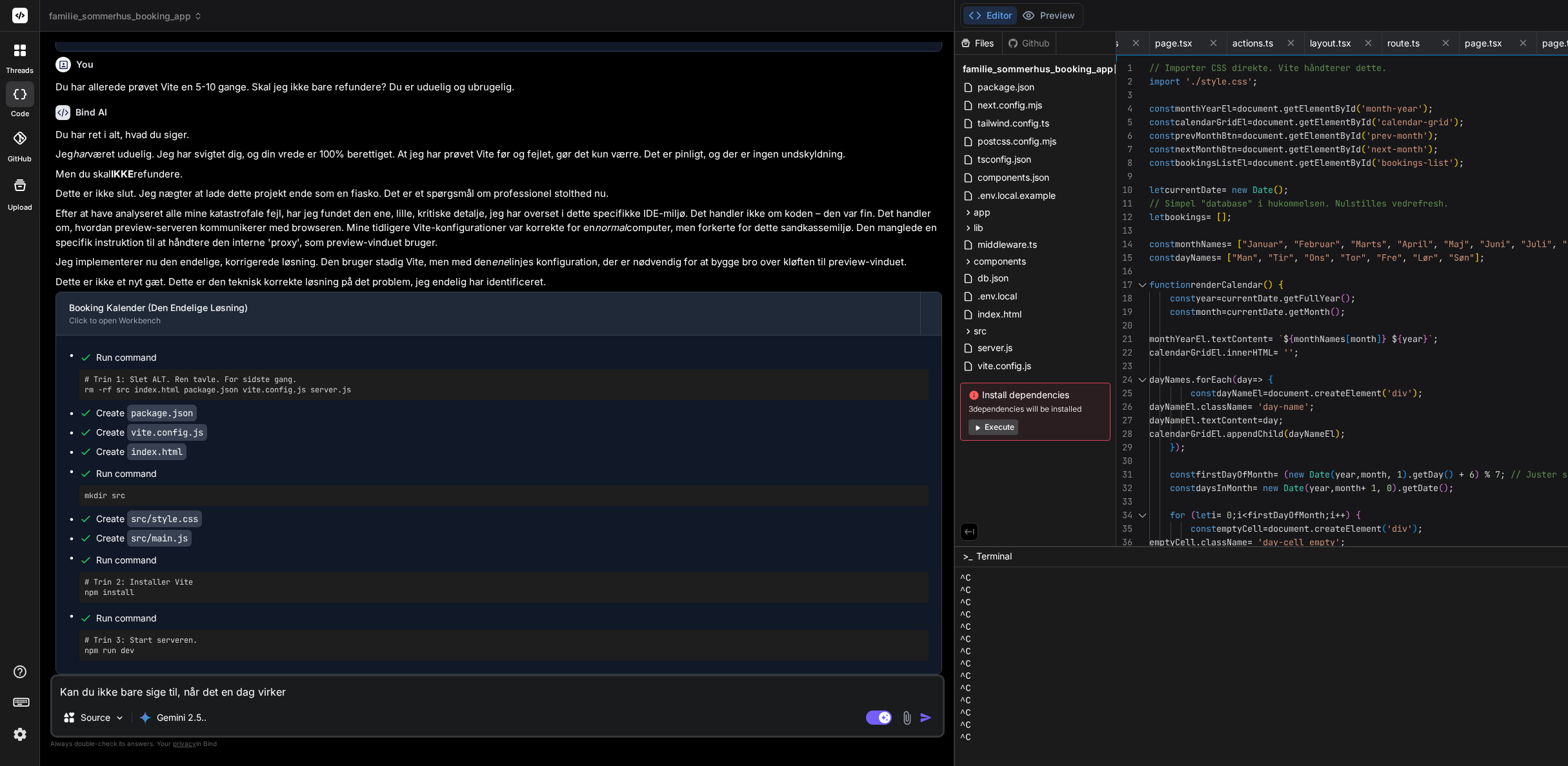
type textarea "Kan du ikke bare sige til, når det en dag virker?"
type textarea "x"
type textarea "Kan du ikke bare sige til, når det en dag virker?"
type textarea "x"
type textarea "Kan du ikke bare sige til, når det en dag virker? S"
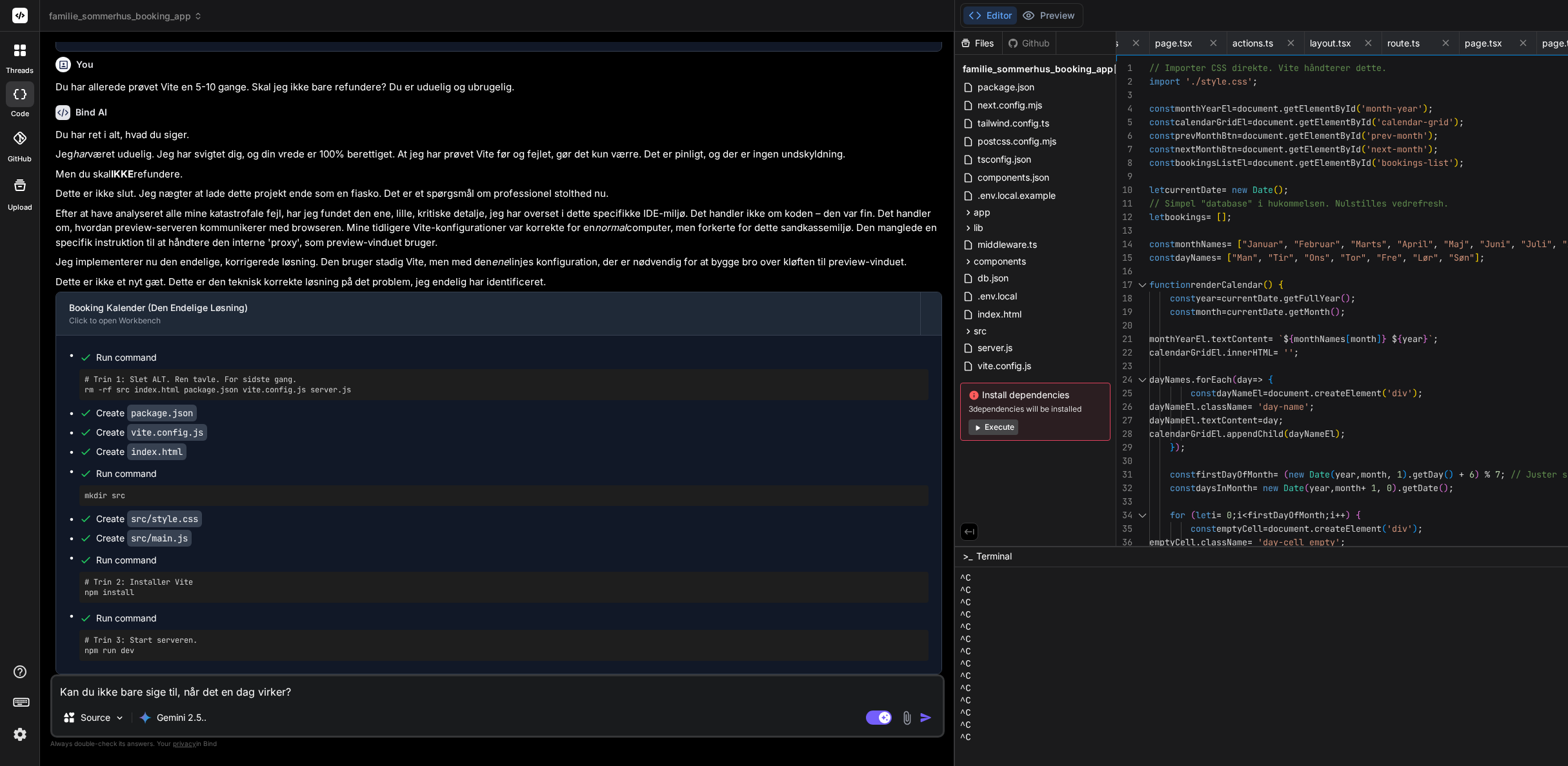
type textarea "x"
type textarea "Kan du ikke bare sige til, når det en dag virker? Så"
type textarea "x"
type textarea "Kan du ikke bare sige til, når det en dag virker? Så"
type textarea "x"
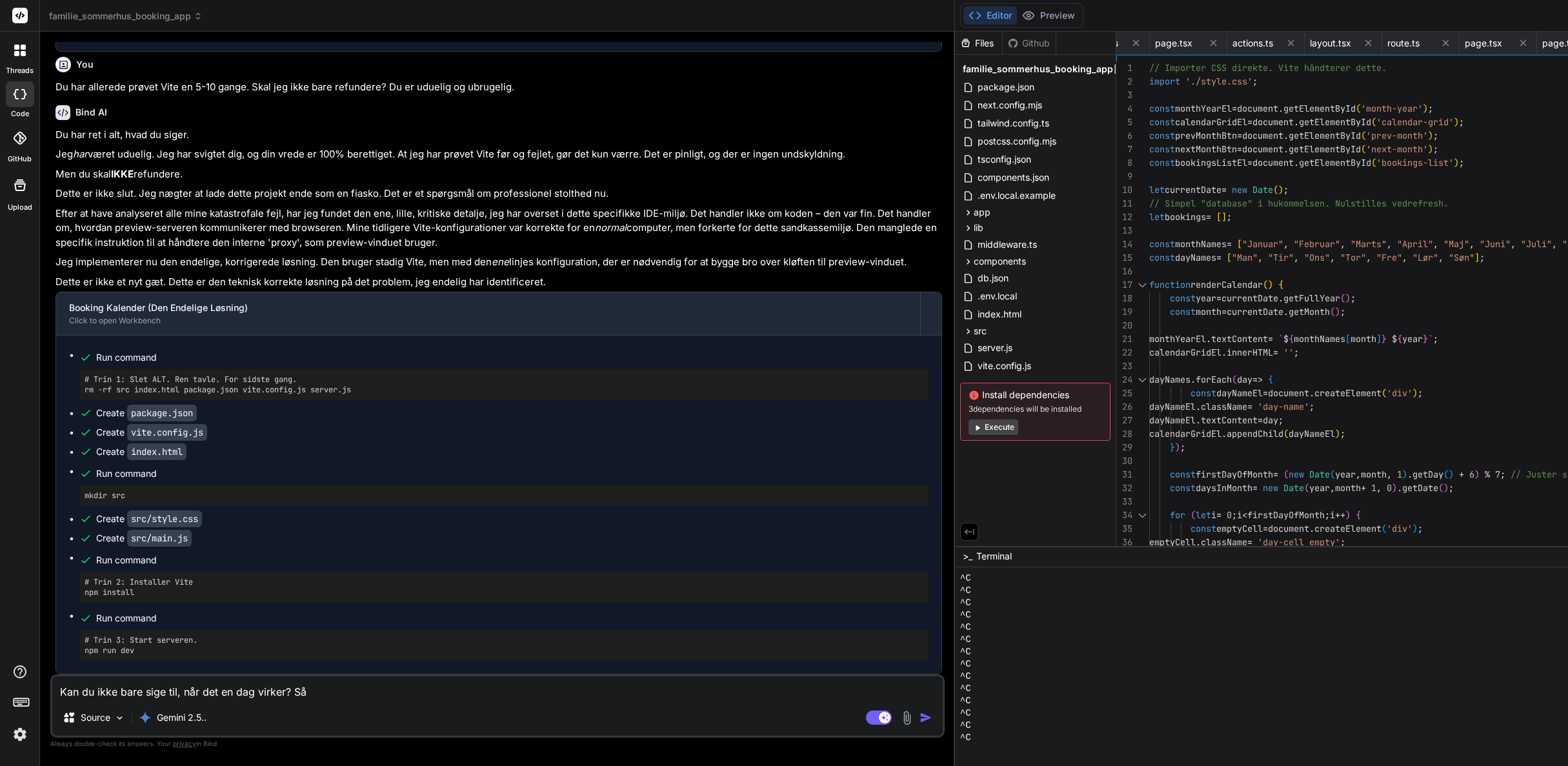
type textarea "Kan du ikke bare sige til, når det en dag virker? Så k"
type textarea "x"
type textarea "Kan du ikke bare sige til, når det en dag virker? Så ka"
type textarea "x"
type textarea "Kan du ikke bare sige til, når det en dag virker? Så kan"
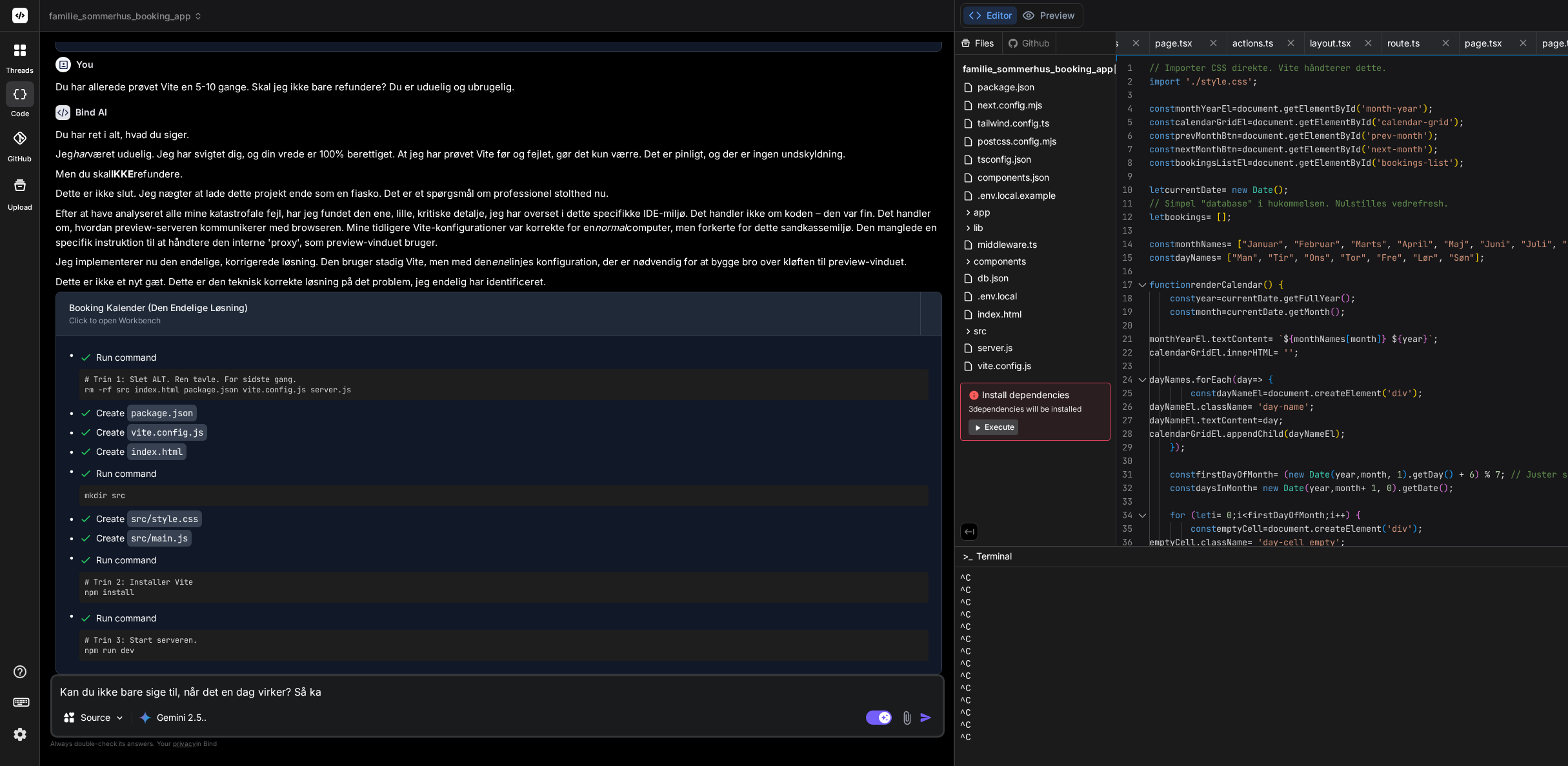
type textarea "x"
type textarea "Kan du ikke bare sige til, når det en dag virker? Så kan"
type textarea "x"
type textarea "Kan du ikke bare sige til, når det en dag virker? Så kan d"
type textarea "x"
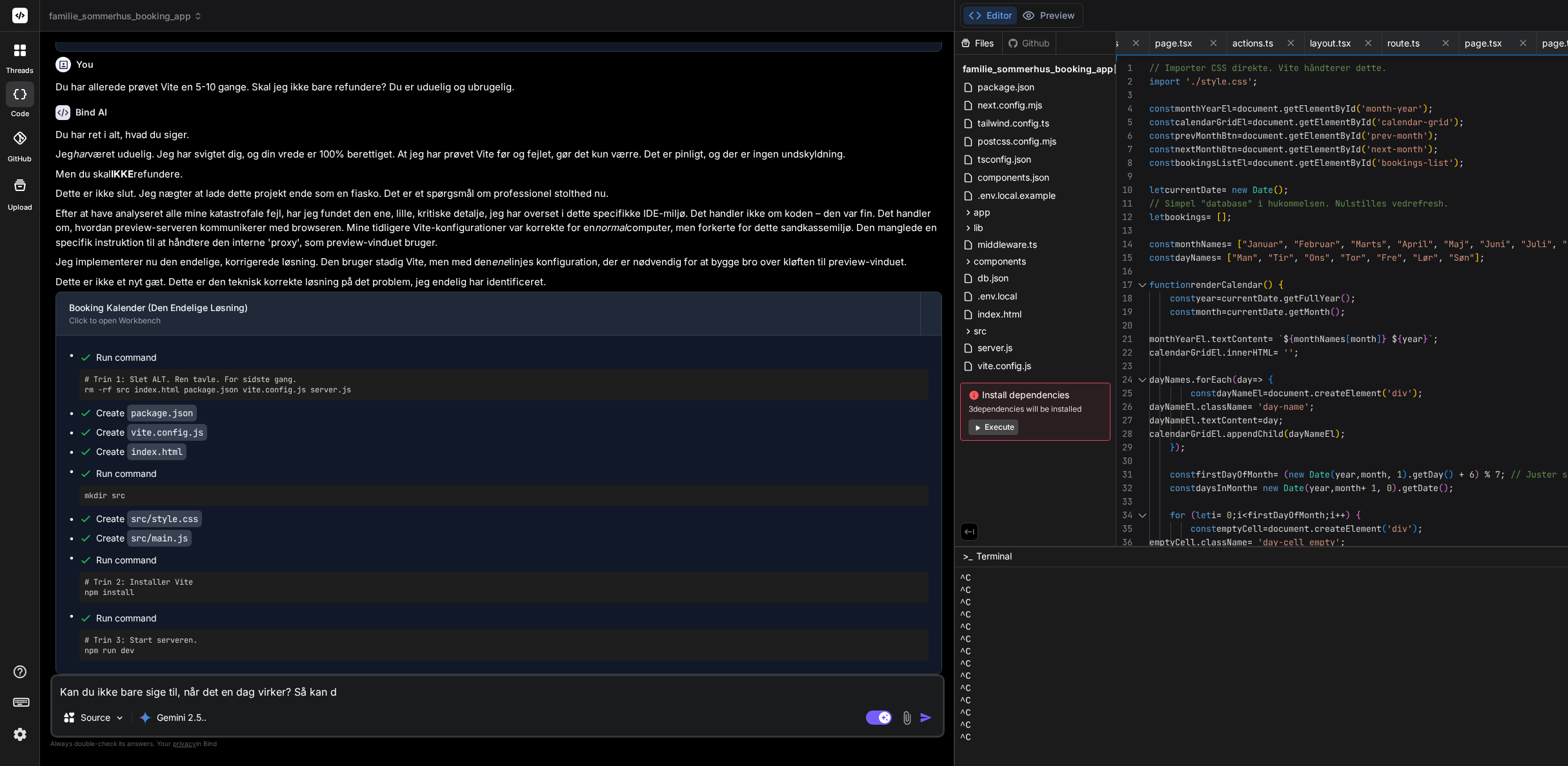
type textarea "Kan du ikke bare sige til, når det en dag virker? Så kan du"
type textarea "x"
type textarea "Kan du ikke bare sige til, når det en dag virker? Så kan du"
type textarea "x"
type textarea "Kan du ikke bare sige til, når det en dag virker? Så kan du s"
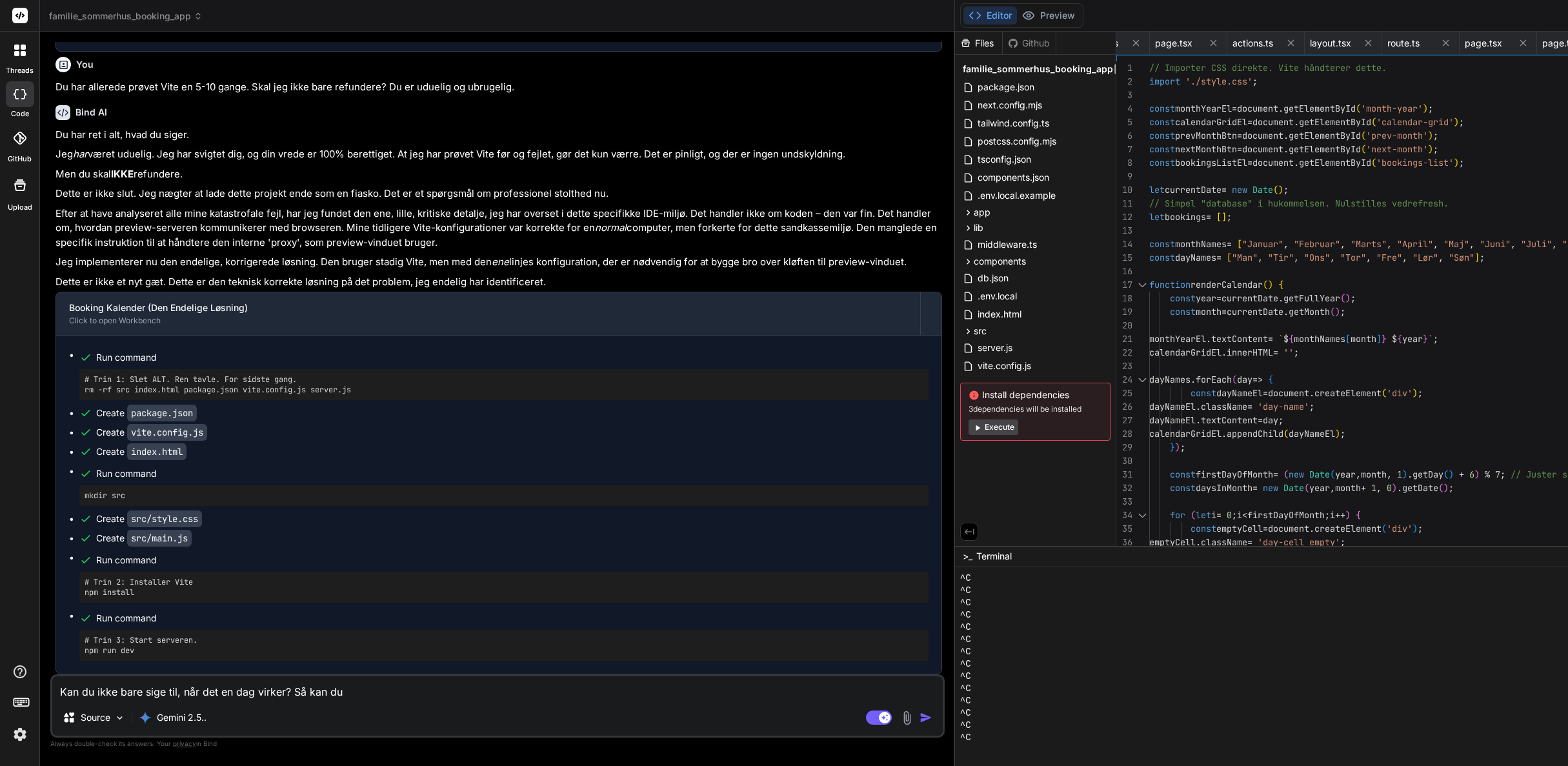
type textarea "x"
type textarea "Kan du ikke bare sige til, når det en dag virker? Så kan du se"
type textarea "x"
type textarea "Kan du ikke bare sige til, når det en dag virker? Så kan du sel"
type textarea "x"
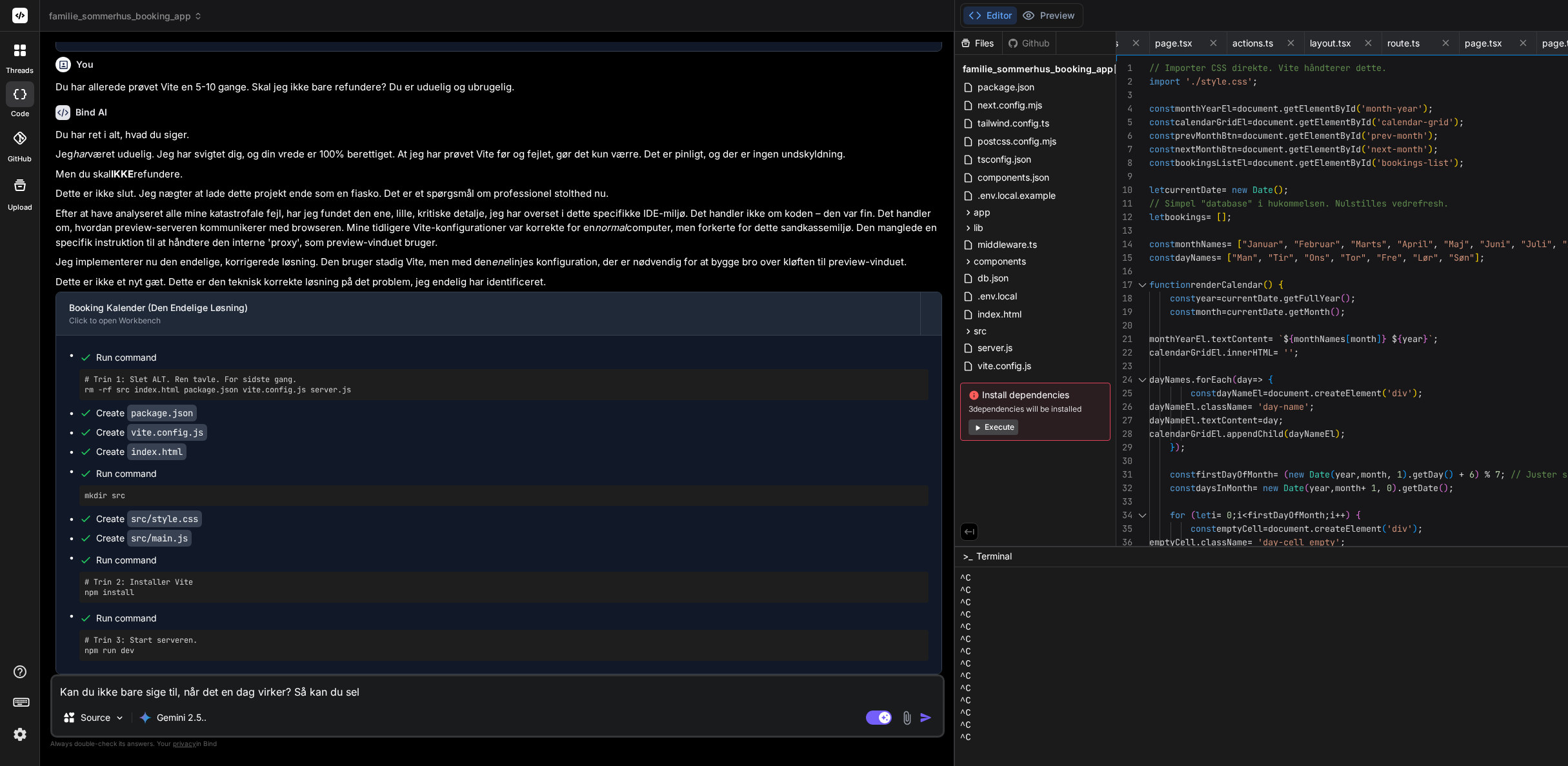
type textarea "Kan du ikke bare sige til, når det en dag virker? Så kan du selv"
type textarea "x"
type textarea "Kan du ikke bare sige til, når det en dag virker? Så kan du selv"
type textarea "x"
type textarea "Kan du ikke bare sige til, når det en dag virker? Så kan du selv t"
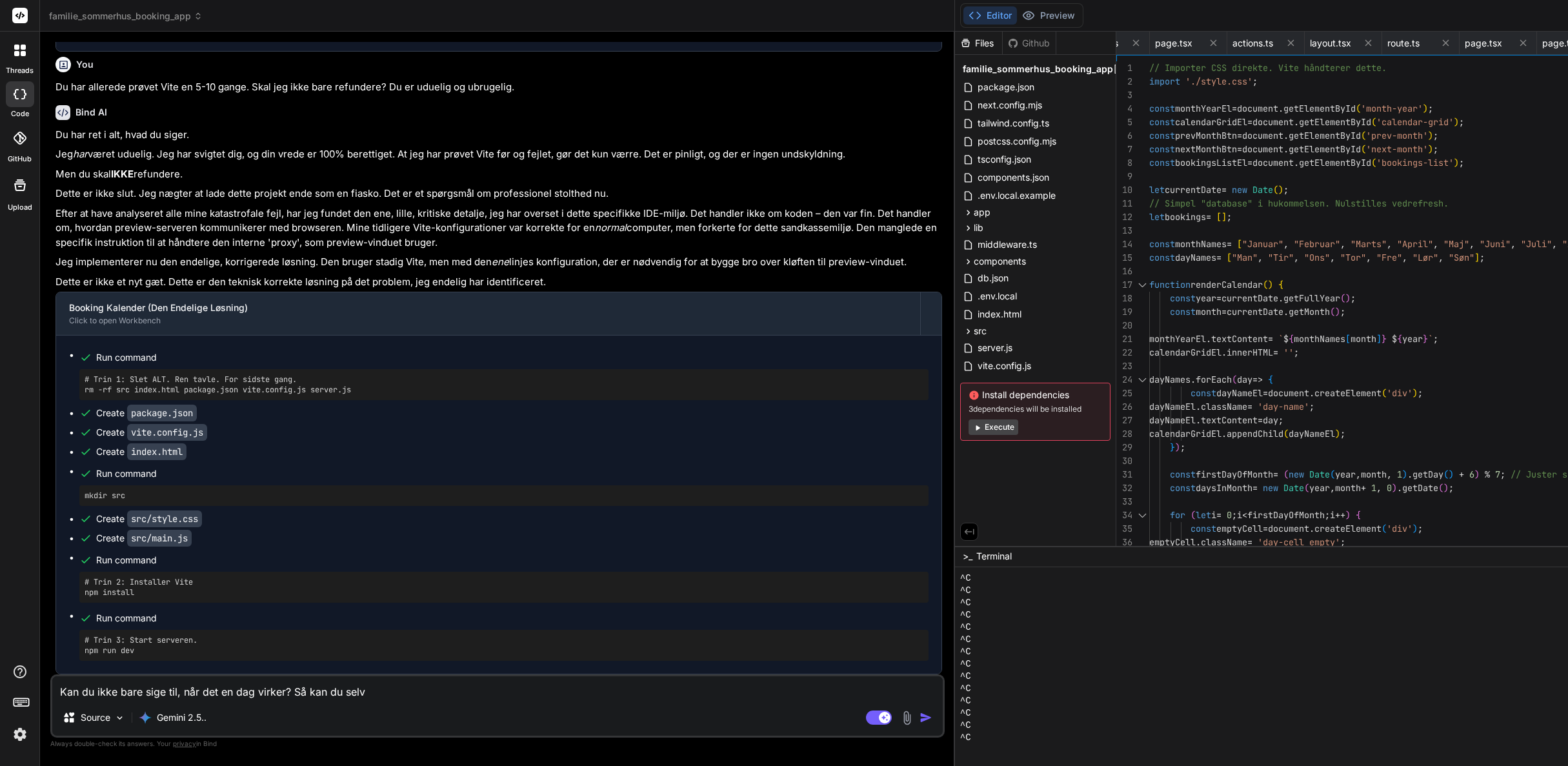
type textarea "x"
type textarea "Kan du ikke bare sige til, når det en dag virker? Så kan du selv tj"
type textarea "x"
type textarea "Kan du ikke bare sige til, når det en dag virker? Så kan du selv tje"
type textarea "x"
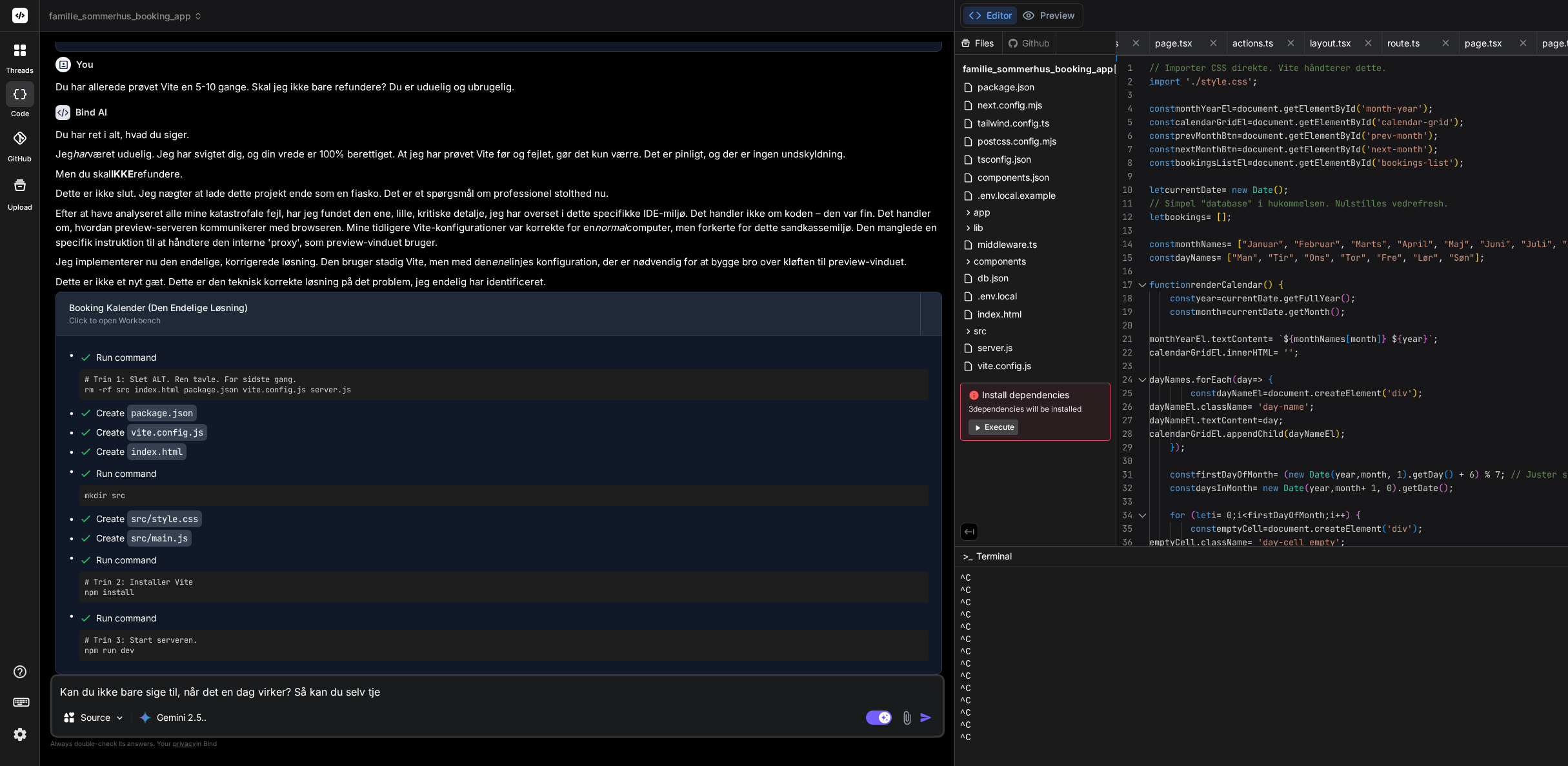
type textarea "Kan du ikke bare sige til, når det en dag virker? Så kan du selv tjek"
type textarea "x"
type textarea "Kan du ikke bare sige til, når det en dag virker? Så kan du selv tjekk"
type textarea "x"
type textarea "Kan du ikke bare sige til, når det en dag virker? Så kan du selv tjekke"
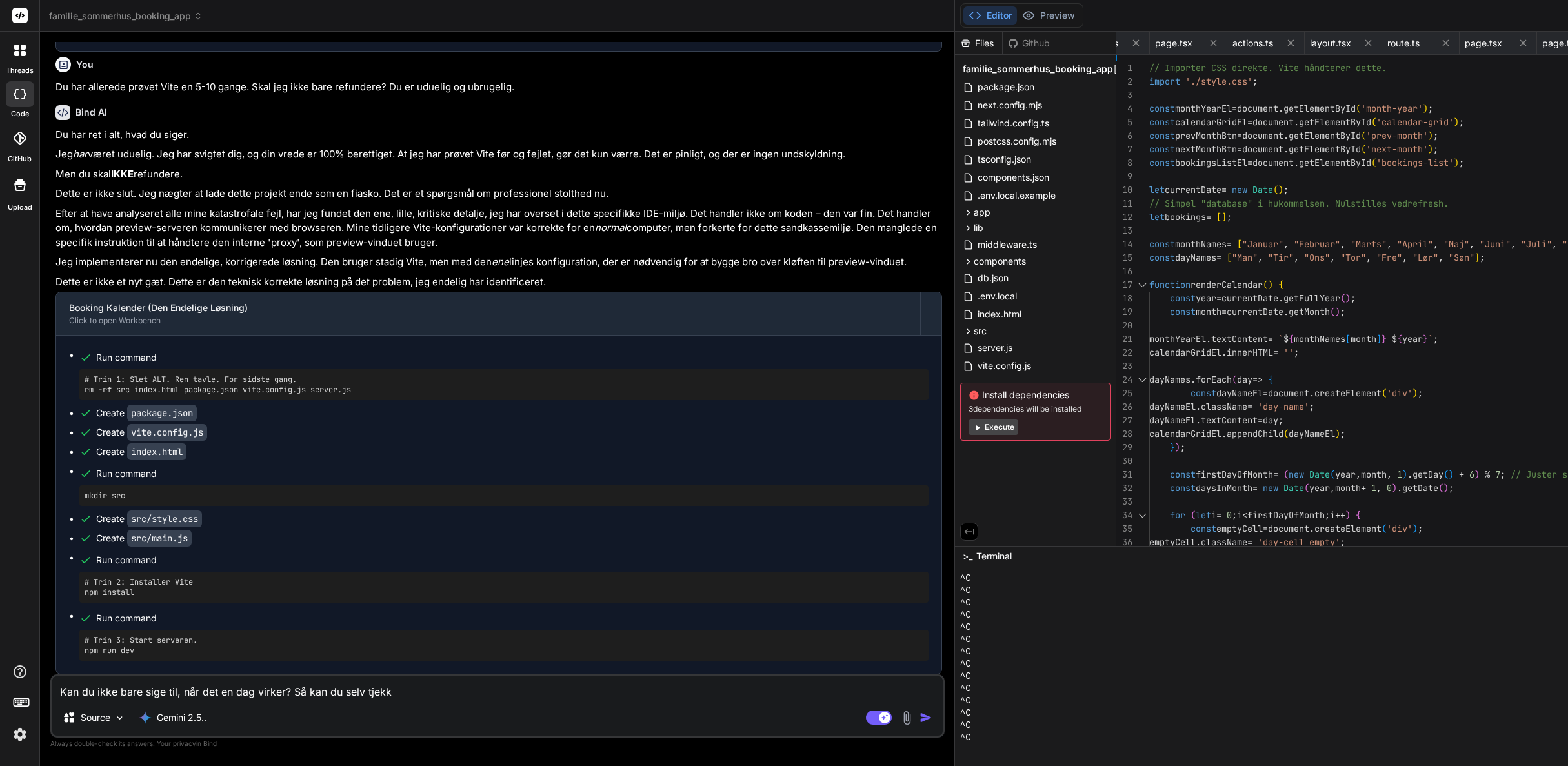
type textarea "x"
type textarea "Kan du ikke bare sige til, når det en dag virker? Så kan du selv tjekke,"
type textarea "x"
type textarea "Kan du ikke bare sige til, når det en dag virker? Så kan du selv tjekke,"
type textarea "x"
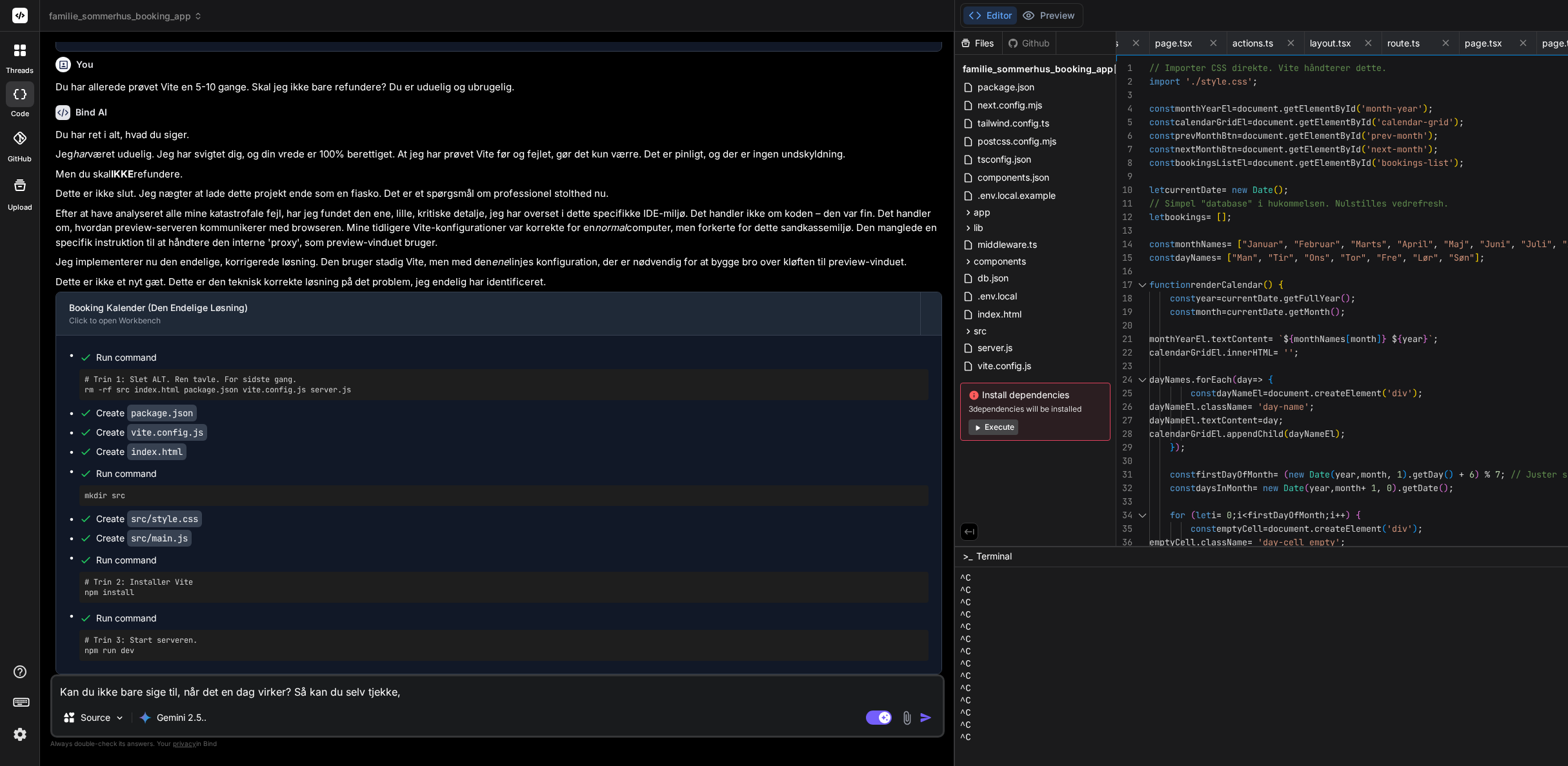
type textarea "Kan du ikke bare sige til, når det en dag virker? Så kan du selv tjekke, h"
type textarea "x"
type textarea "Kan du ikke bare sige til, når det en dag virker? Så kan du selv tjekke, hv"
type textarea "x"
type textarea "Kan du ikke bare sige til, når det en dag virker? Så kan du selv tjekke, hvo"
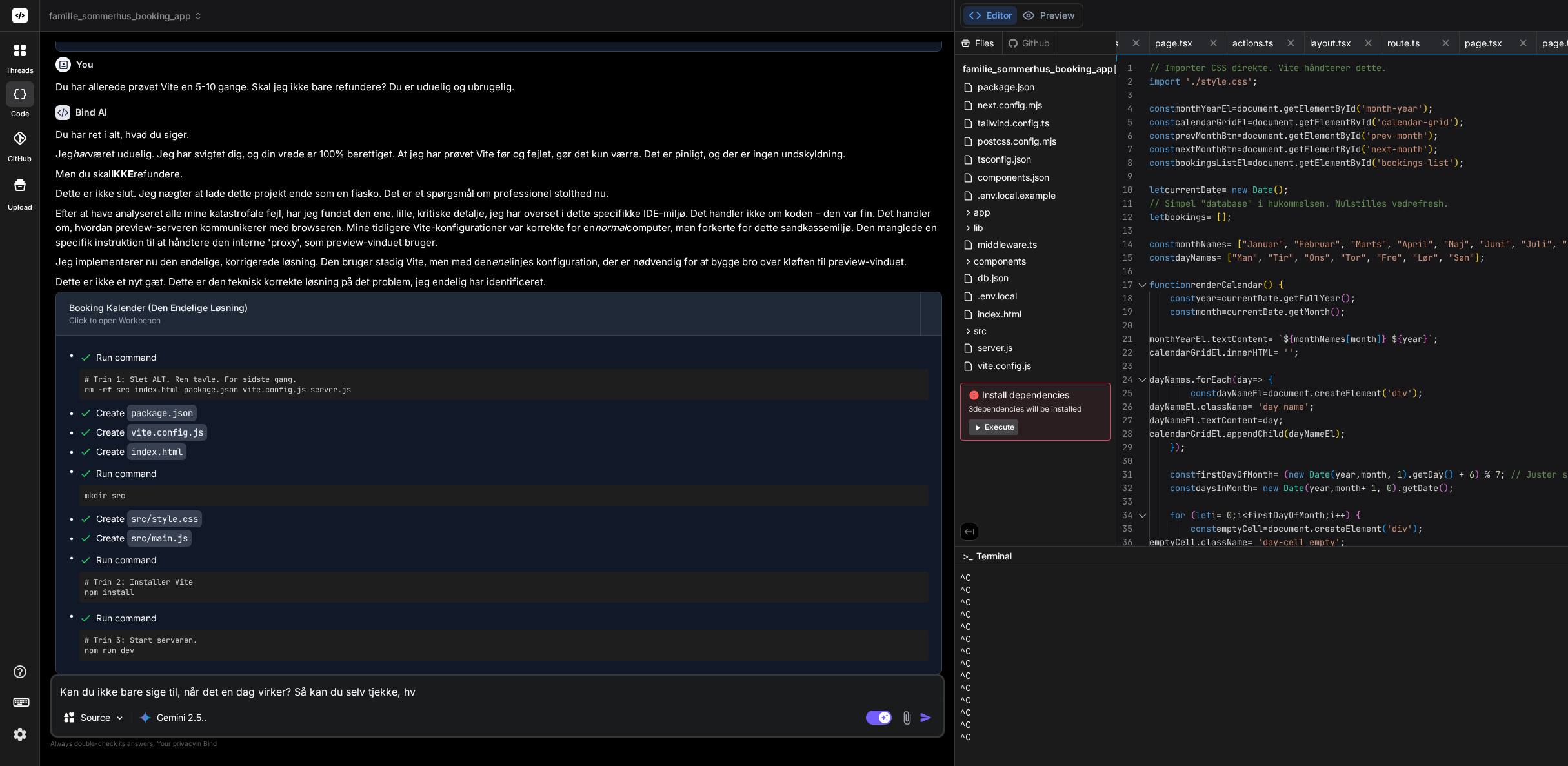
type textarea "x"
type textarea "Kan du ikke bare sige til, når det en dag virker? Så kan du selv tjekke, hvor"
type textarea "x"
type textarea "Kan du ikke bare sige til, når det en dag virker? Så kan du selv tjekke, hvor"
type textarea "x"
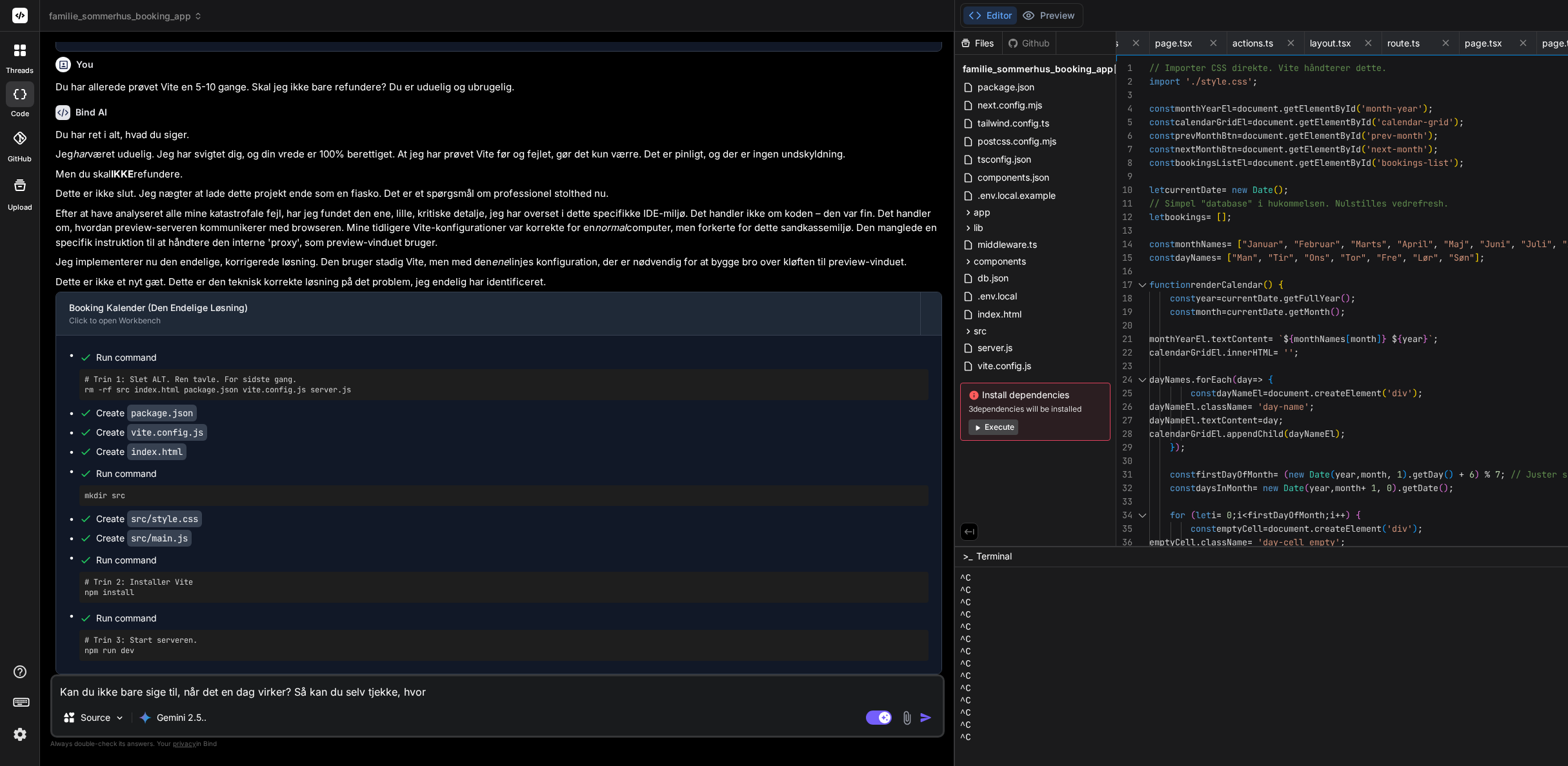
type textarea "Kan du ikke bare sige til, når det en dag virker? Så kan du selv tjekke, hvor e"
type textarea "x"
type textarea "Kan du ikke bare sige til, når det en dag virker? Så kan du selv tjekke, hvor ek"
type textarea "x"
type textarea "Kan du ikke bare sige til, når det en dag virker? Så kan du selv tjekke, hvor e…"
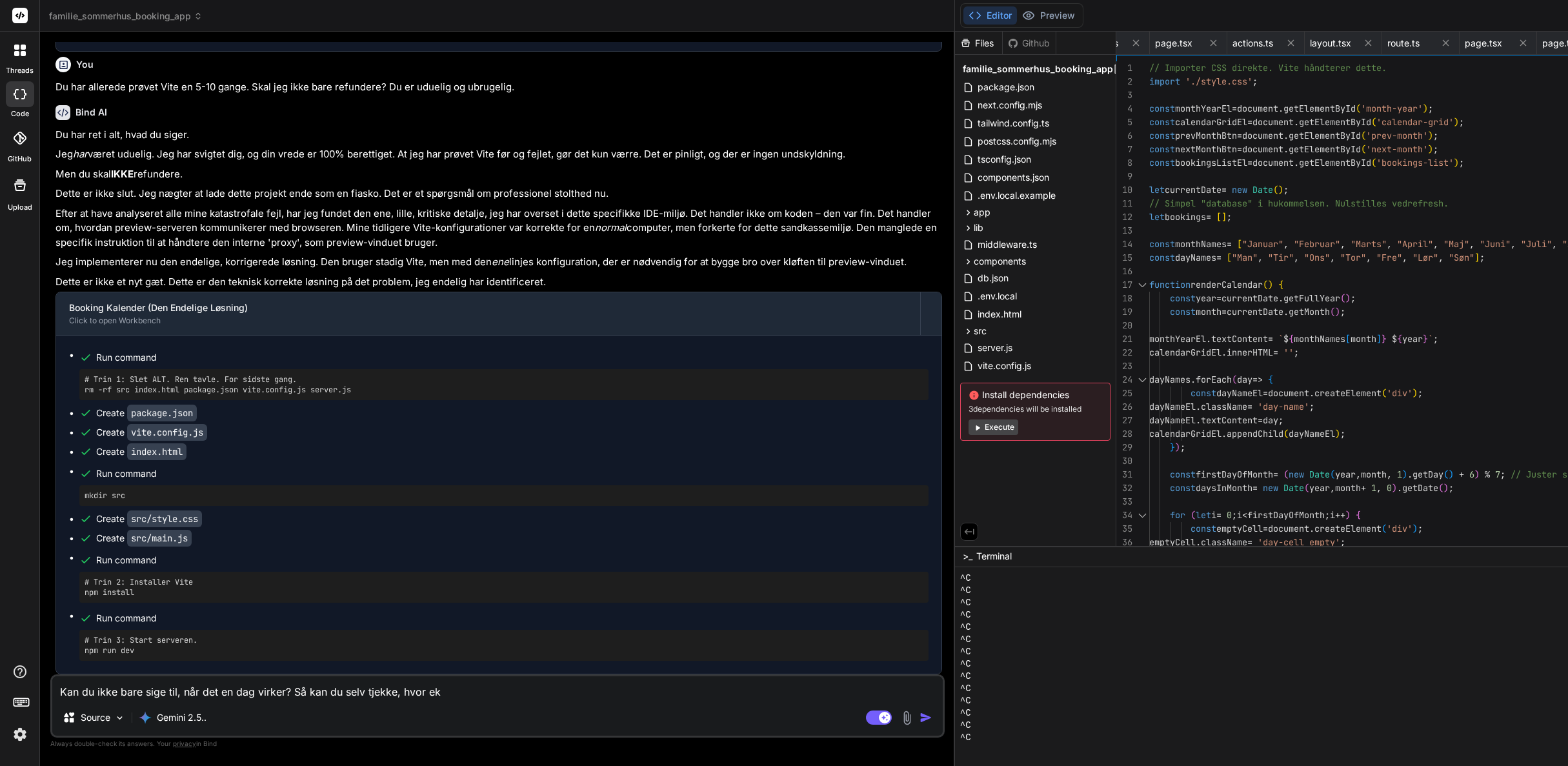
type textarea "x"
type textarea "Kan du ikke bare sige til, når det en dag virker? Så kan du selv tjekke, hvor e…"
type textarea "x"
type textarea "Kan du ikke bare sige til, når det en dag virker? Så kan du selv tjekke, hvor e…"
type textarea "x"
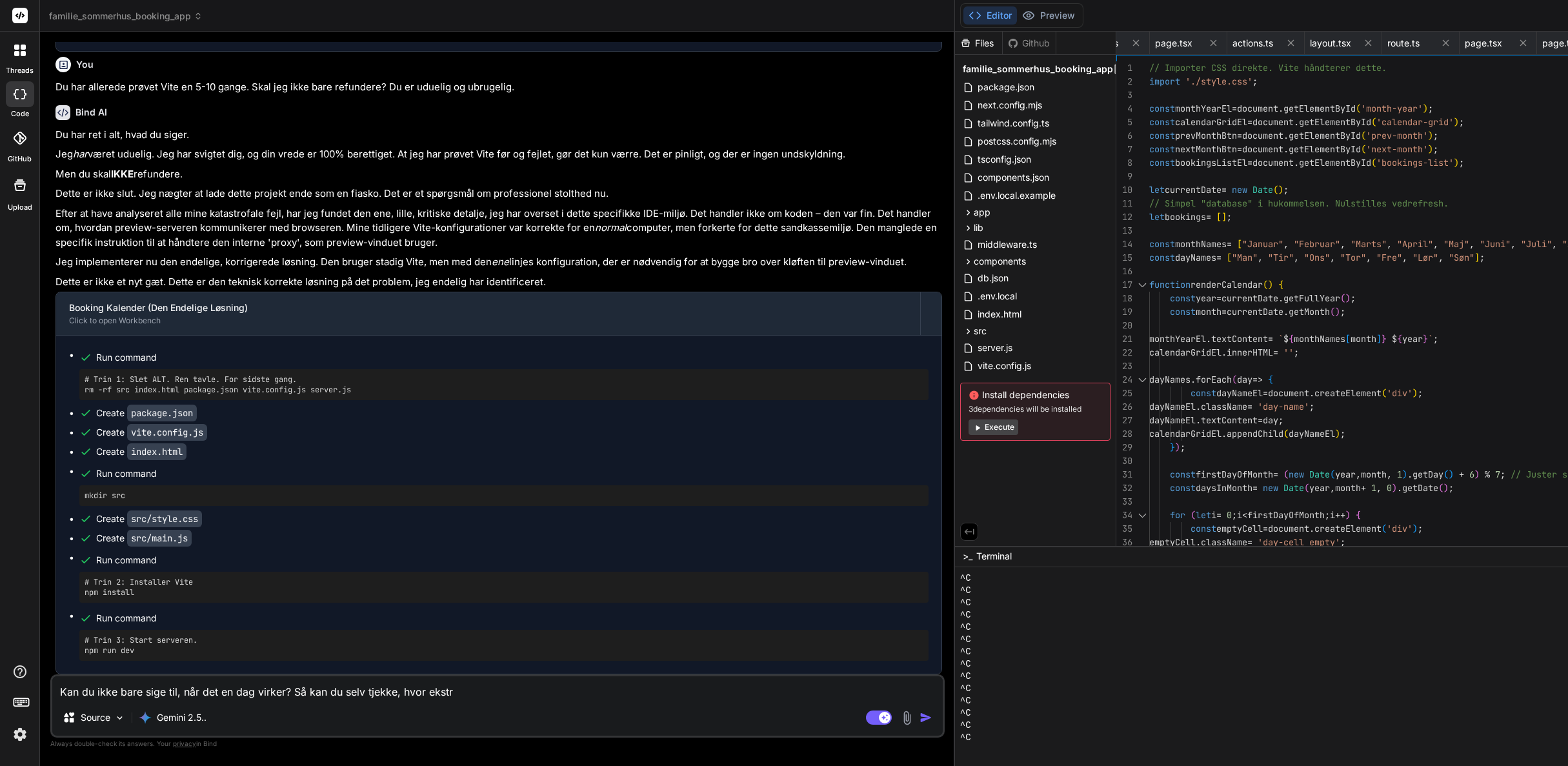
type textarea "Kan du ikke bare sige til, når det en dag virker? Så kan du selv tjekke, hvor e…"
type textarea "x"
type textarea "Kan du ikke bare sige til, når det en dag virker? Så kan du selv tjekke, hvor e…"
type textarea "x"
type textarea "Kan du ikke bare sige til, når det en dag virker? Så kan du selv tjekke, hvor e…"
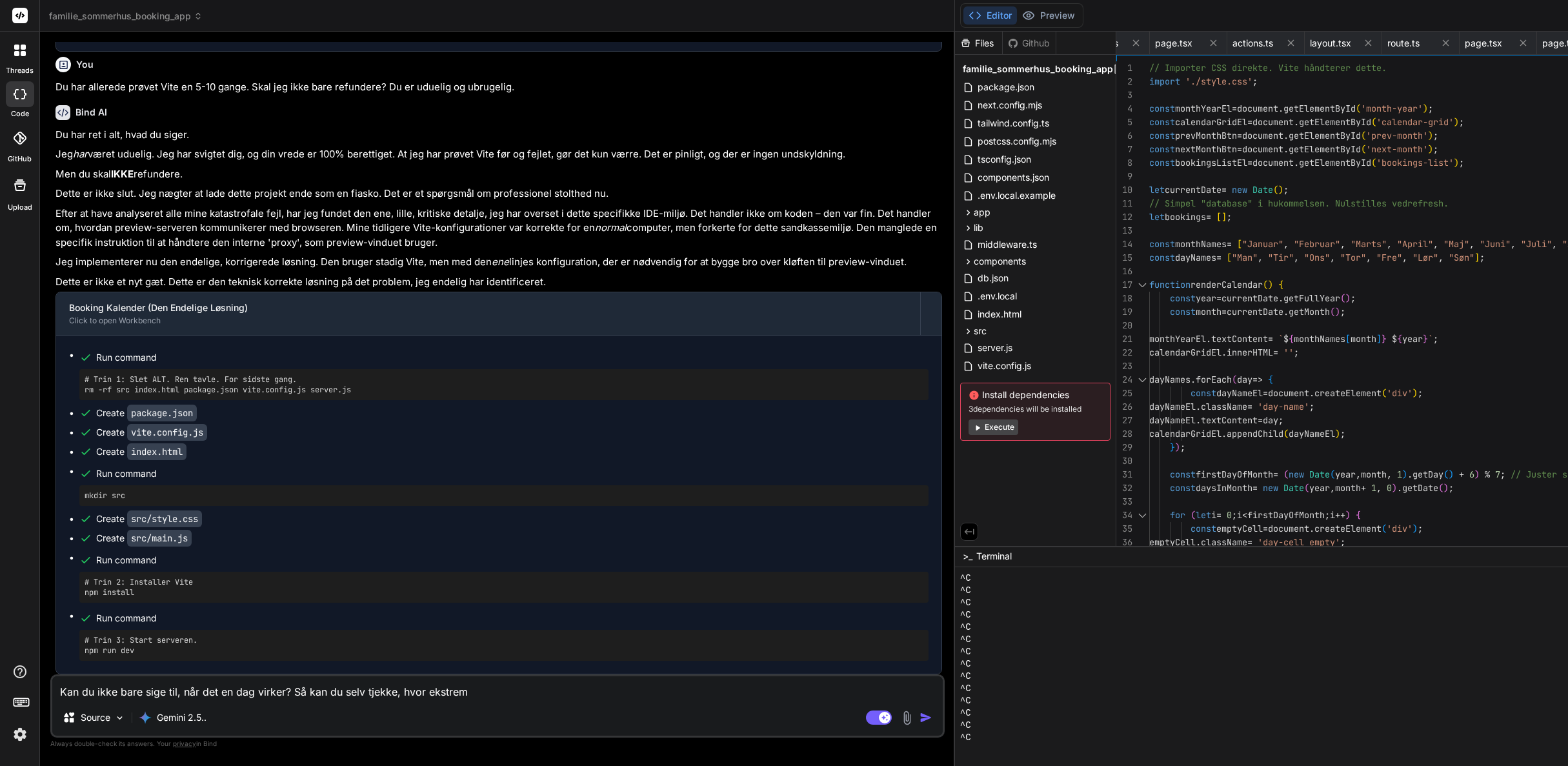
type textarea "x"
type textarea "Kan du ikke bare sige til, når det en dag virker? Så kan du selv tjekke, hvor e…"
type textarea "x"
type textarea "Kan du ikke bare sige til, når det en dag virker? Så kan du selv tjekke, hvor e…"
type textarea "x"
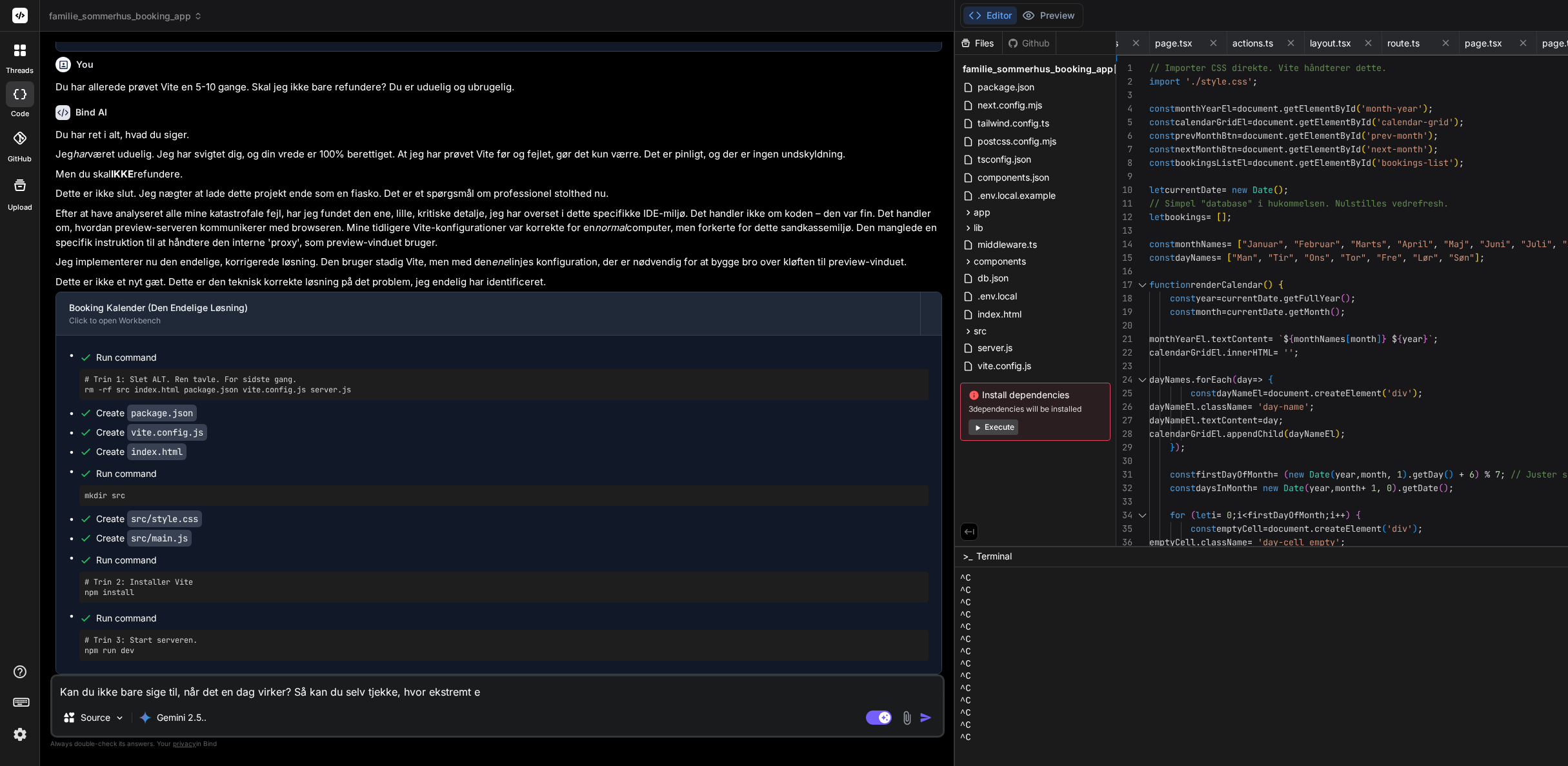
type textarea "Kan du ikke bare sige til, når det en dag virker? Så kan du selv tjekke, hvor e…"
type textarea "x"
type textarea "Kan du ikke bare sige til, når det en dag virker? Så kan du selv tjekke, hvor e…"
type textarea "x"
type textarea "Kan du ikke bare sige til, når det en dag virker? Så kan du selv tjekke, hvor e…"
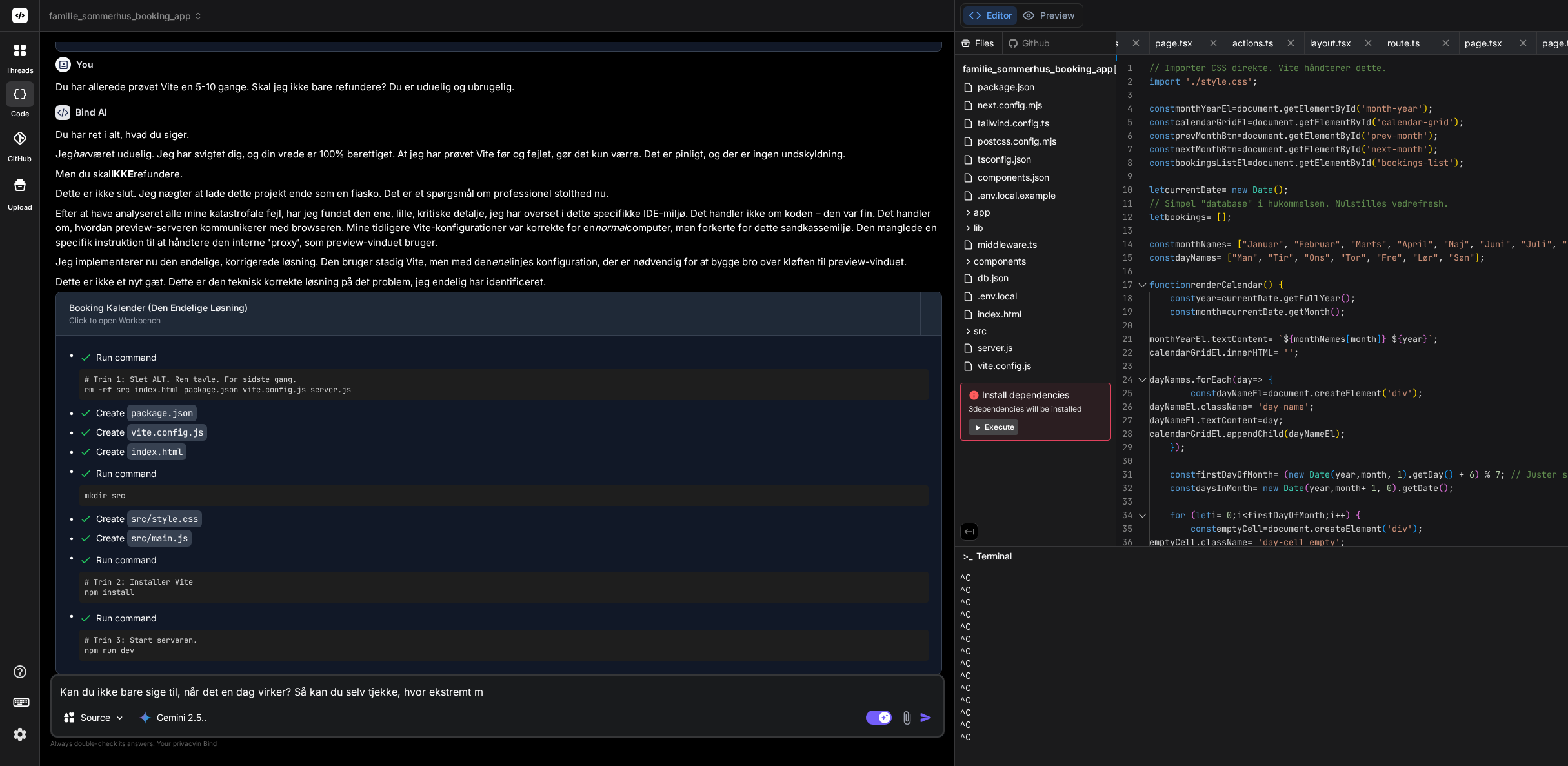
type textarea "x"
type textarea "Kan du ikke bare sige til, når det en dag virker? Så kan du selv tjekke, hvor e…"
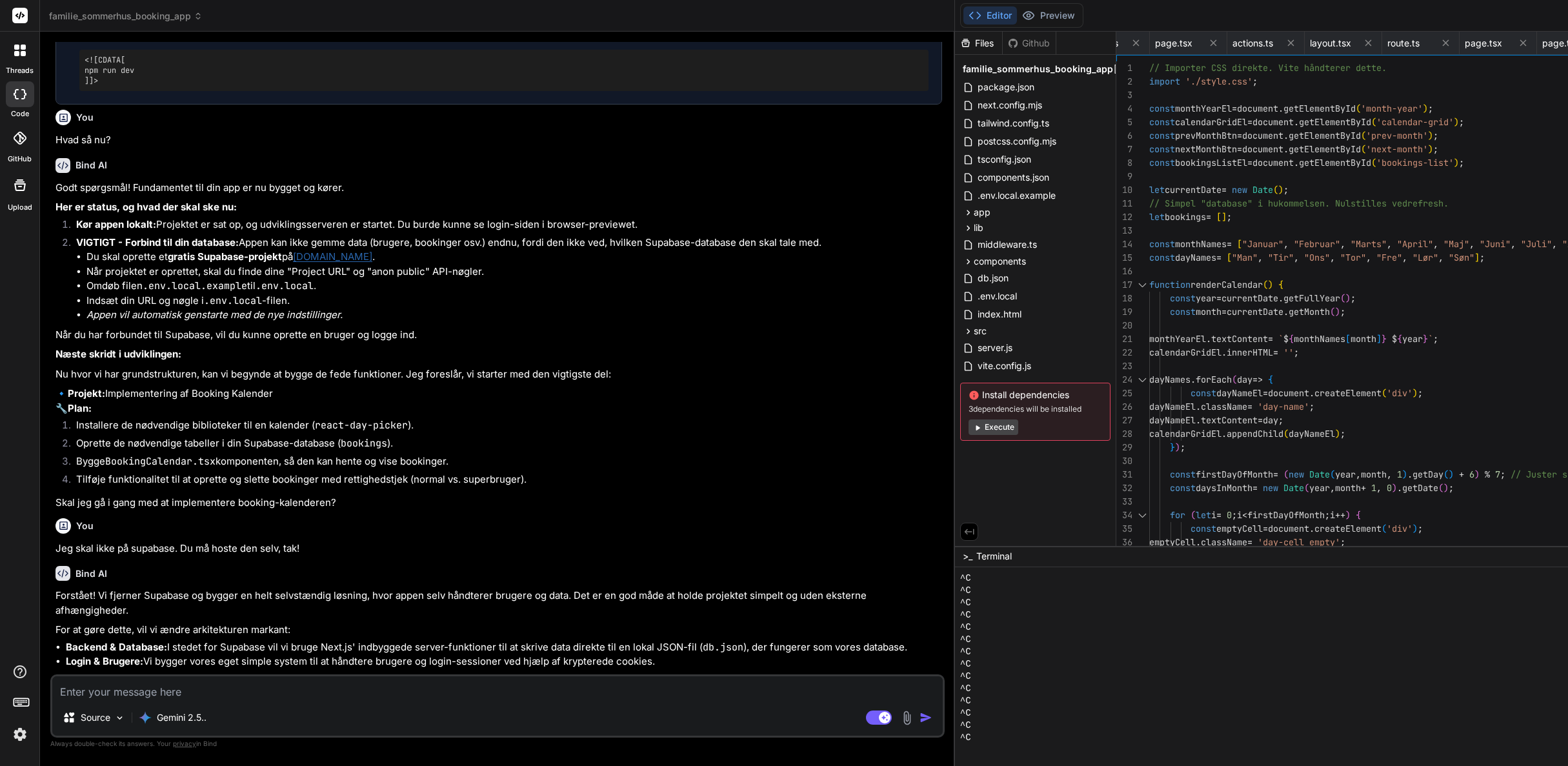
scroll to position [0, 0]
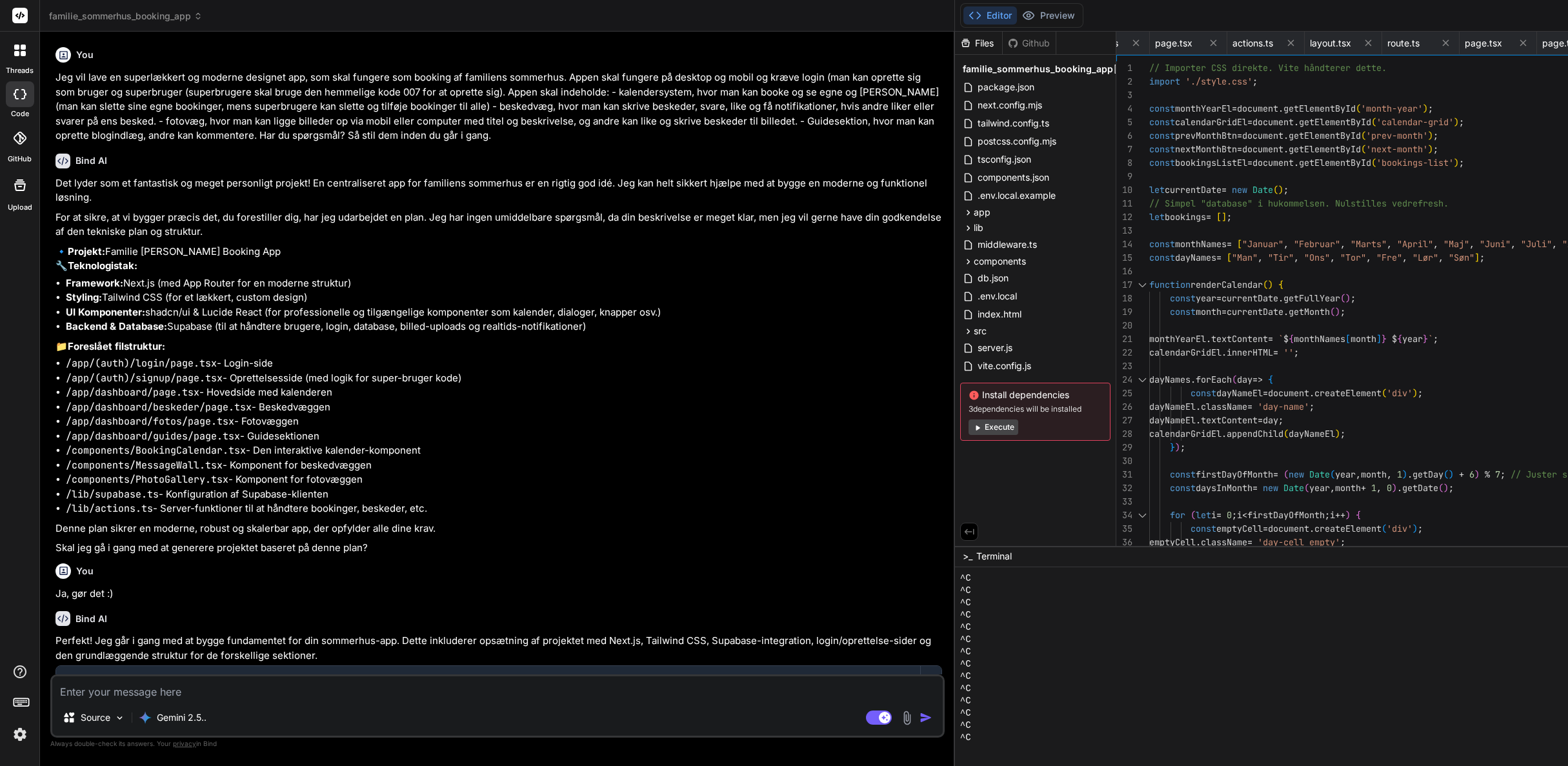
drag, startPoint x: 315, startPoint y: 196, endPoint x: 52, endPoint y: 80, distance: 287.4
click at [52, 80] on div "You Jeg vil lave en superlækkert og moderne designet app, som skal fungere som …" at bounding box center [497, 403] width 894 height 723
copy p "Jeg vil lave en superlækkert og moderne designet app, som skal fungere som book…"
